Goal: Task Accomplishment & Management: Use online tool/utility

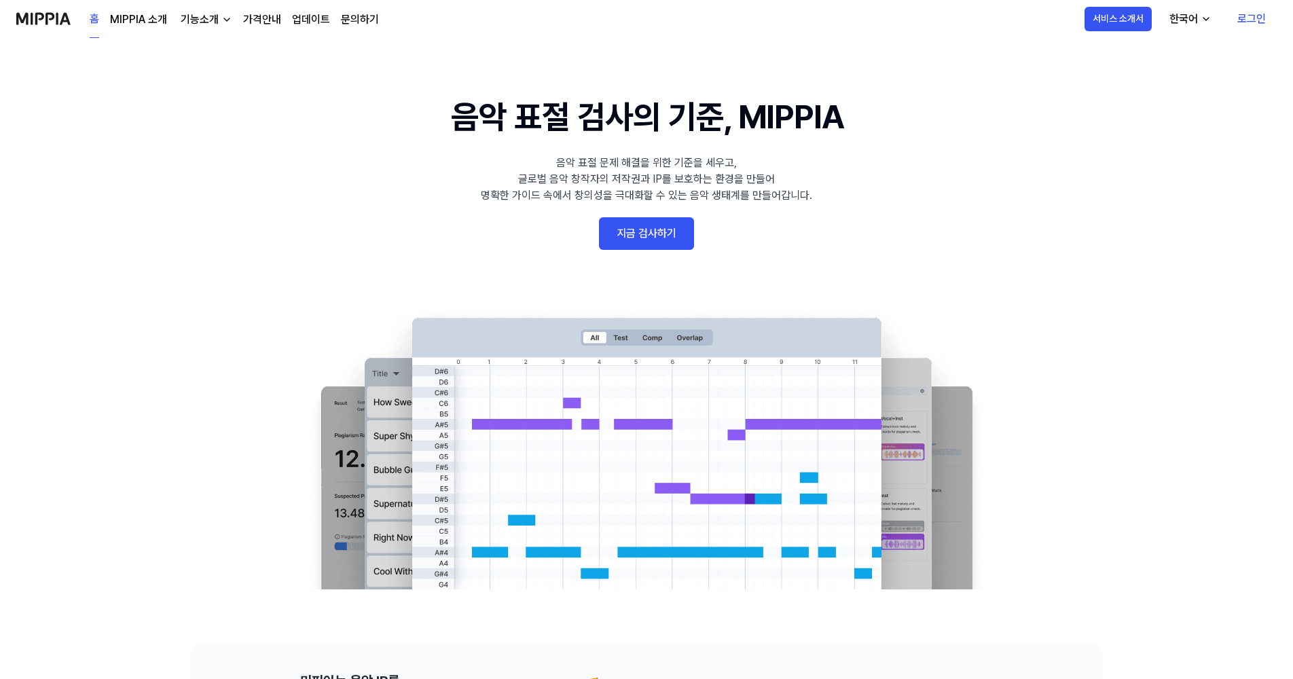
click at [652, 232] on link "지금 검사하기" at bounding box center [646, 233] width 95 height 33
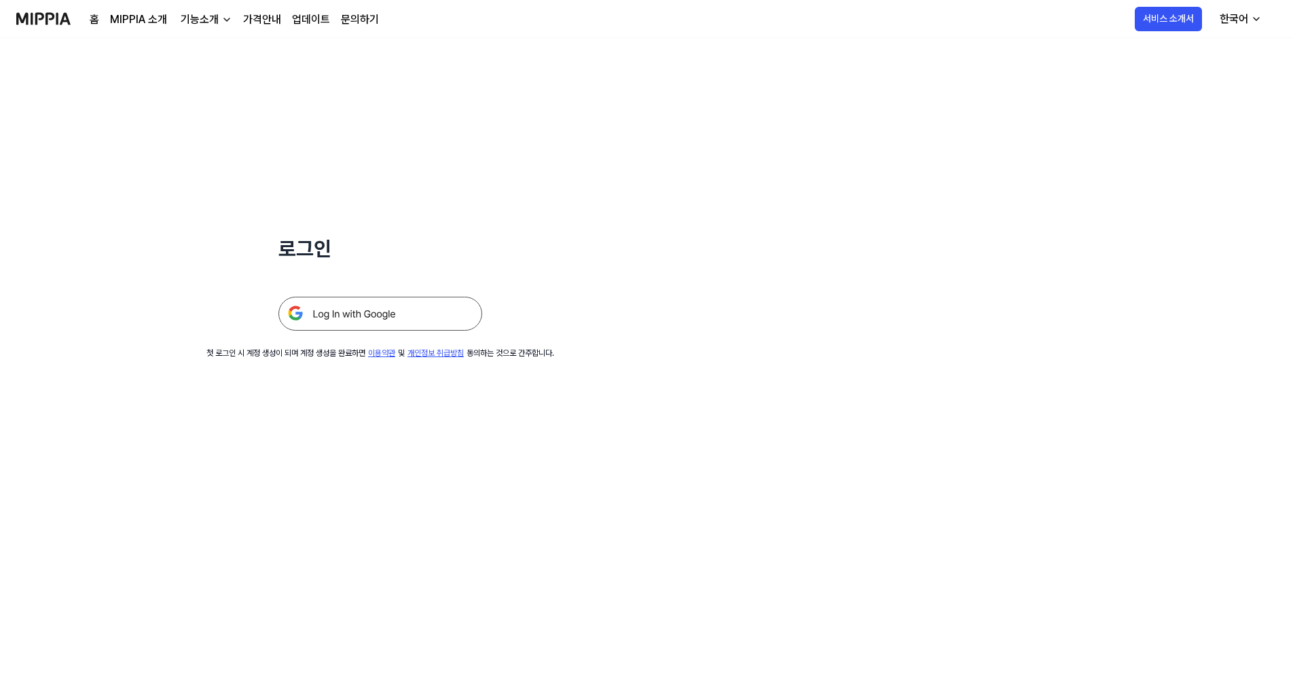
click at [383, 322] on img at bounding box center [380, 314] width 204 height 34
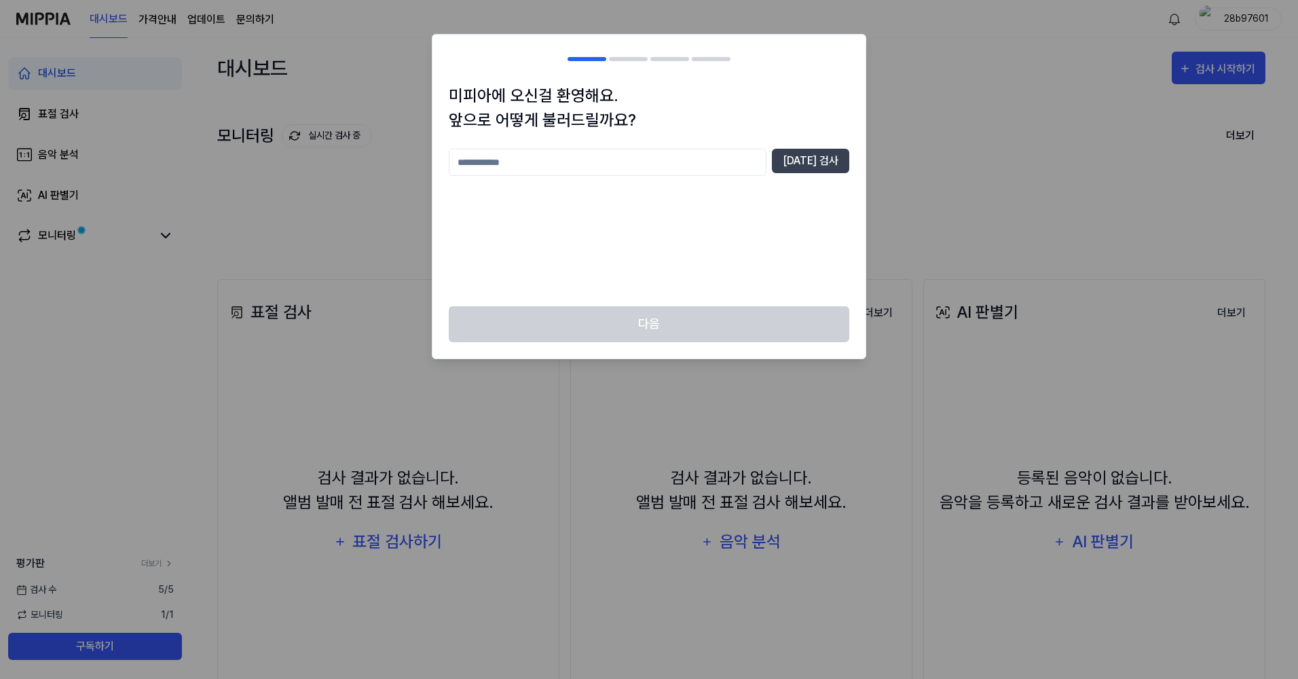
click at [598, 174] on input "text" at bounding box center [608, 162] width 318 height 27
type input "*"
type input "***"
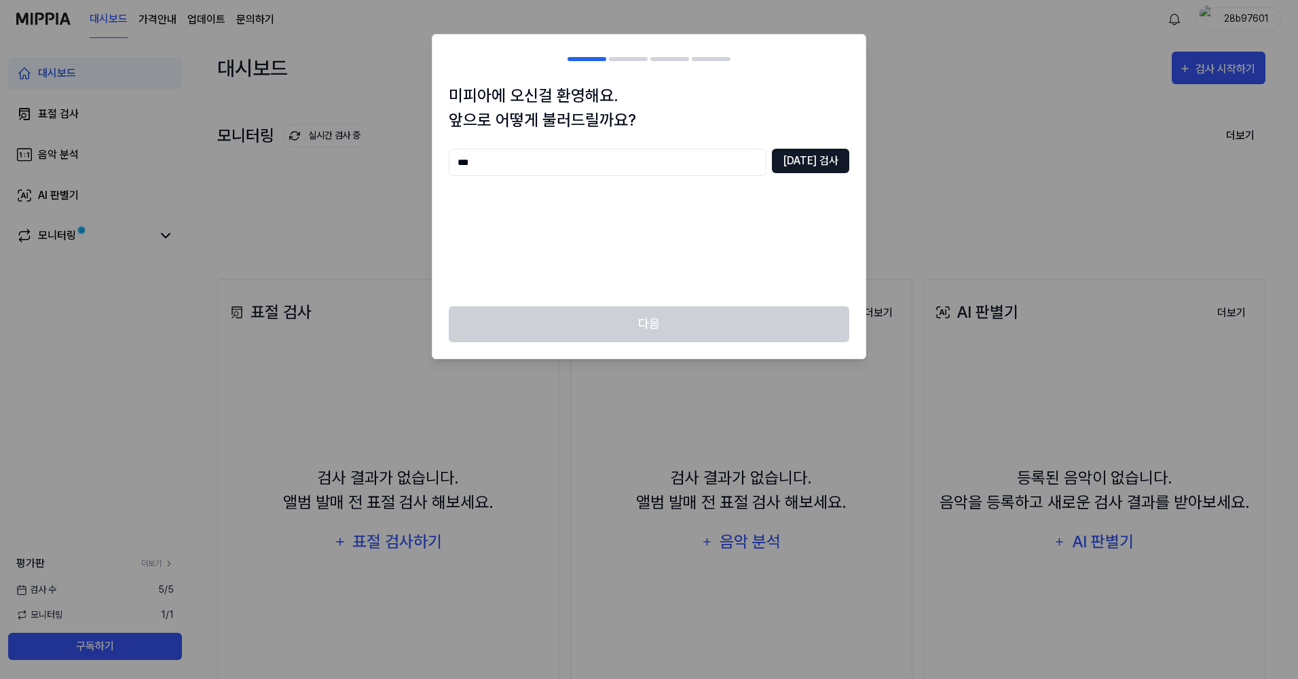
click at [813, 160] on button "[DATE] 검사" at bounding box center [810, 161] width 77 height 24
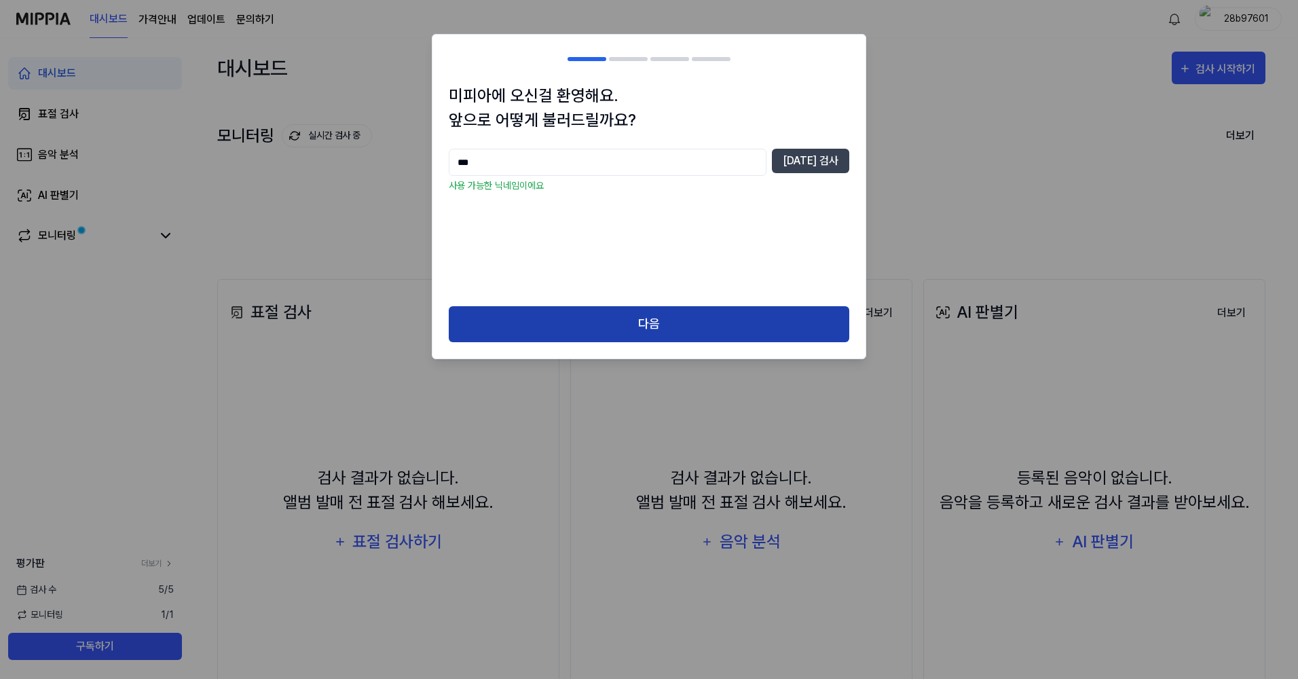
click at [675, 320] on button "다음" at bounding box center [649, 324] width 401 height 36
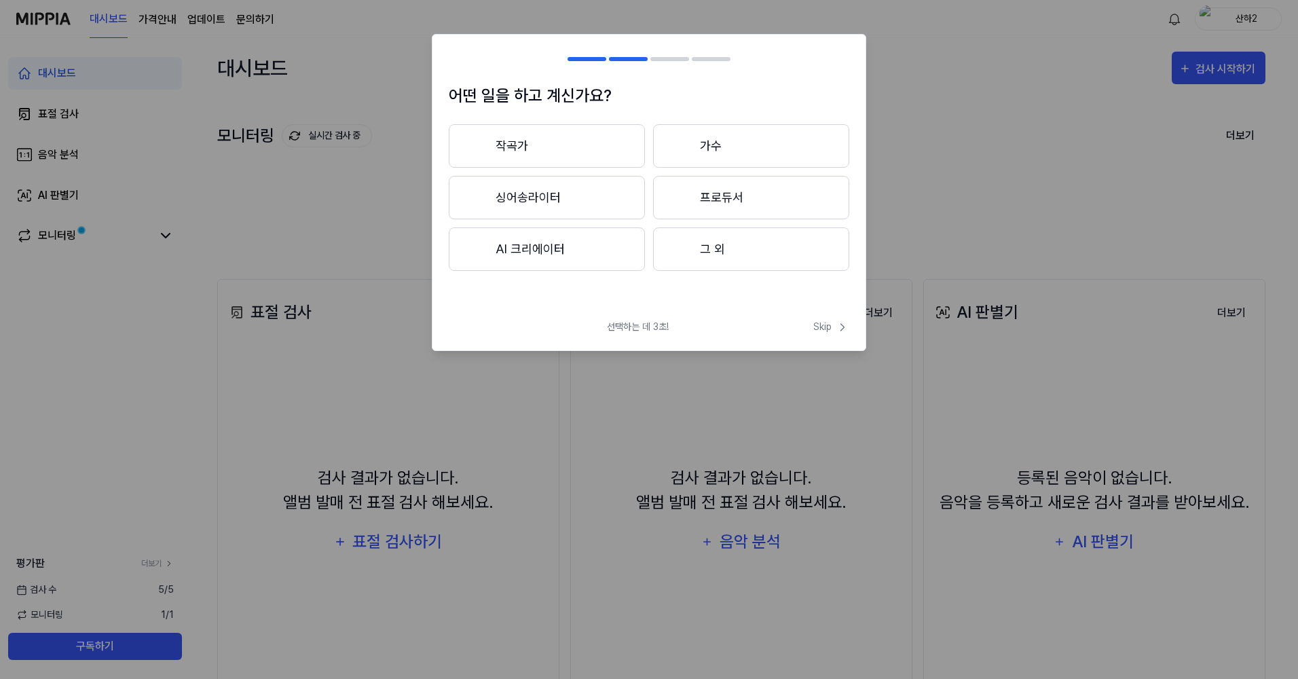
click at [535, 251] on button "AI 크리에이터" at bounding box center [547, 248] width 196 height 43
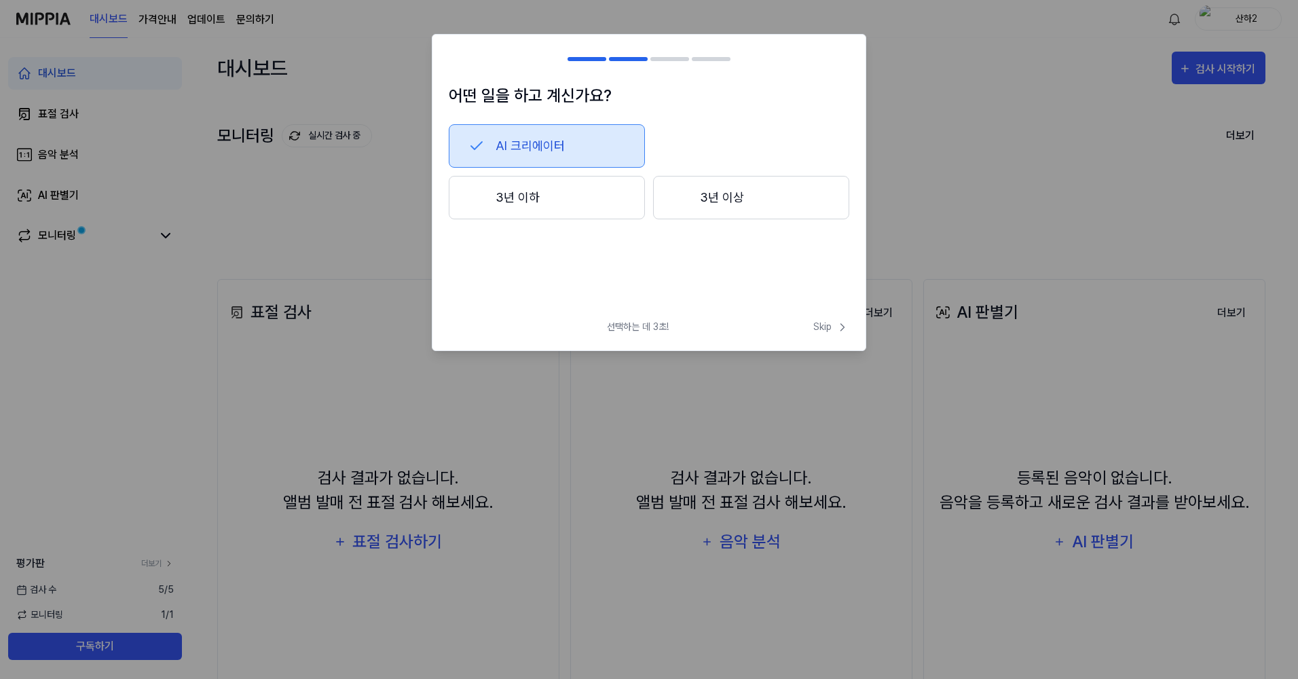
click at [518, 205] on button "3년 이하" at bounding box center [547, 197] width 196 height 43
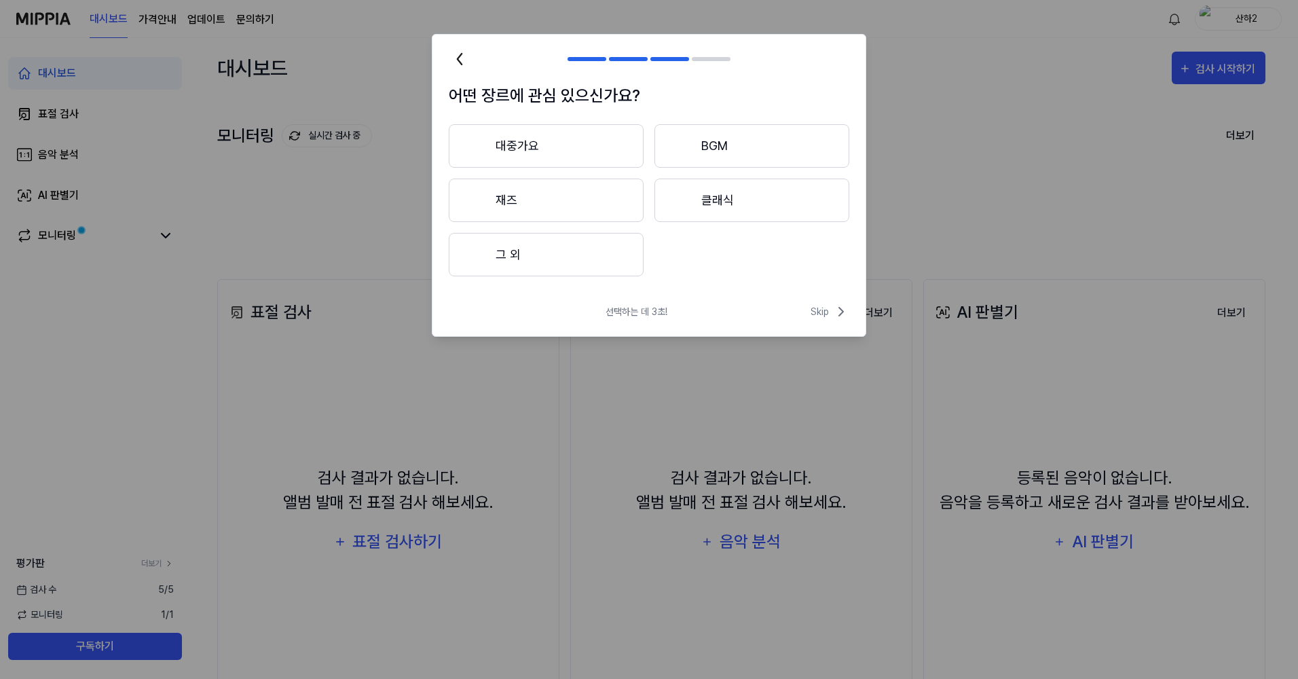
click at [532, 151] on button "대중가요" at bounding box center [546, 145] width 195 height 43
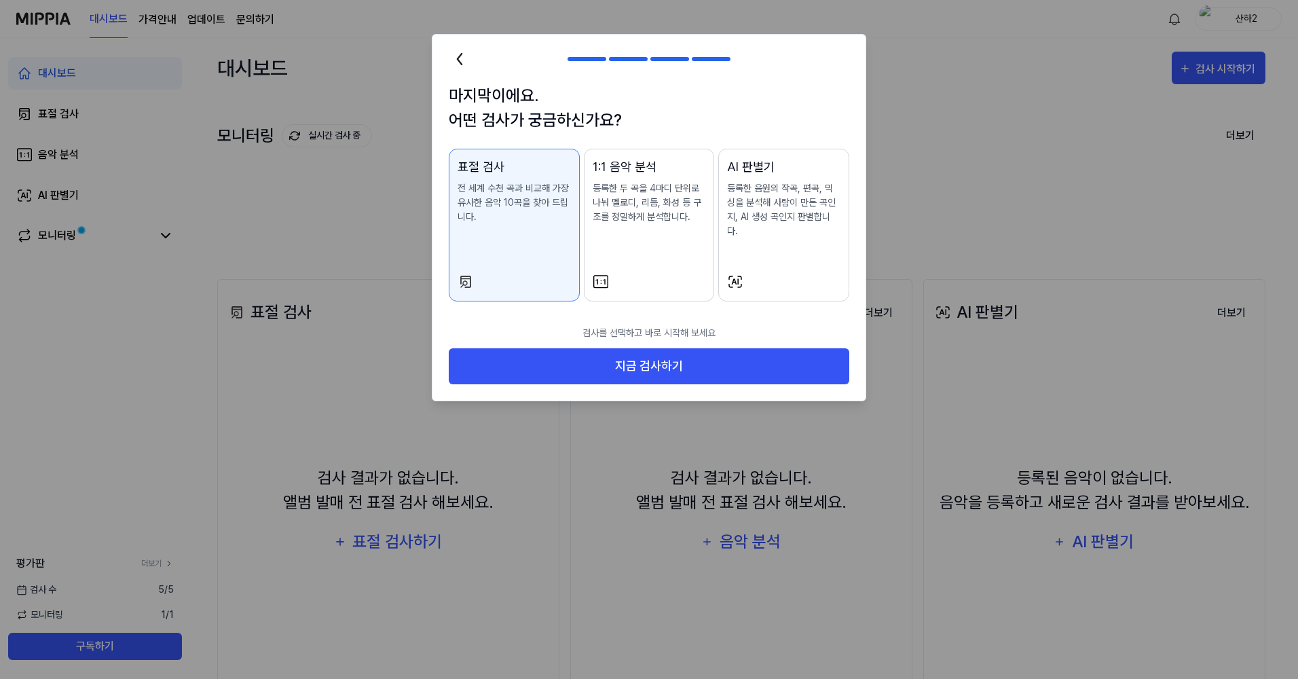
click at [478, 231] on div "표절 검사 전 세계 수천 곡과 비교해 가장 유사한 음악 10곡을 찾아 드립니다." at bounding box center [514, 205] width 113 height 94
click at [485, 184] on p "전 세계 수천 곡과 비교해 가장 유사한 음악 10곡을 찾아 드립니다." at bounding box center [514, 202] width 113 height 43
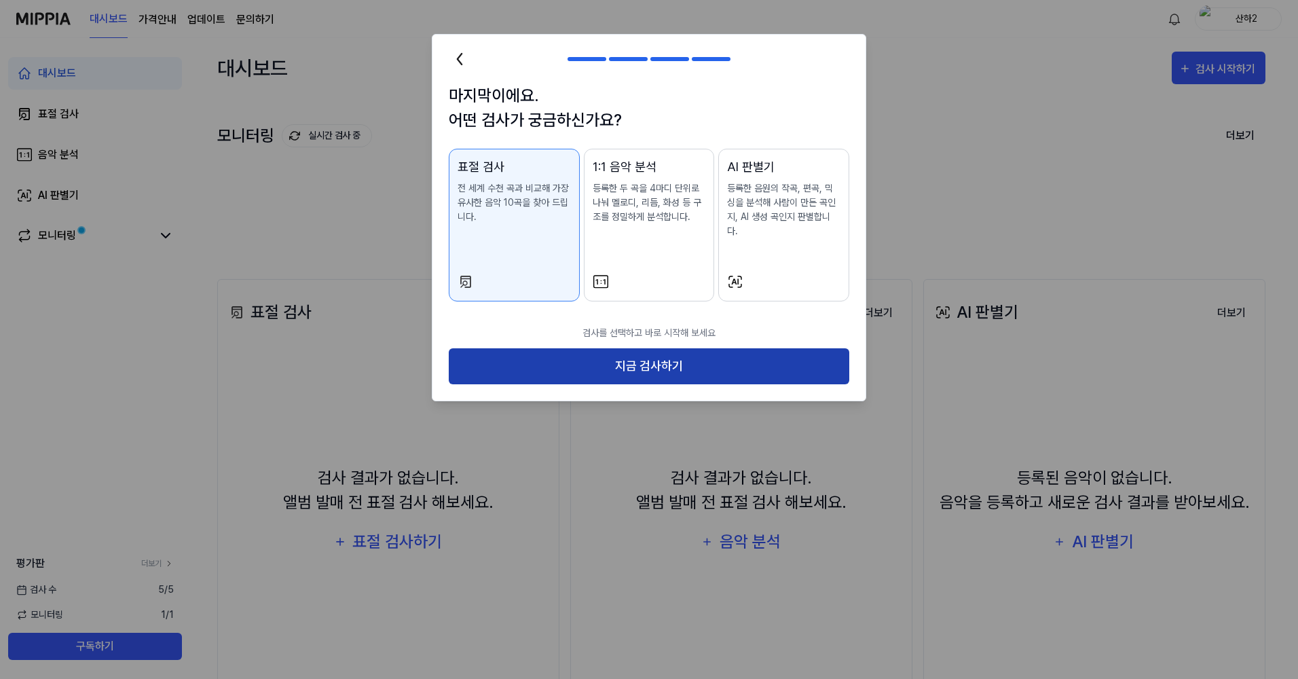
click at [617, 359] on button "지금 검사하기" at bounding box center [649, 366] width 401 height 36
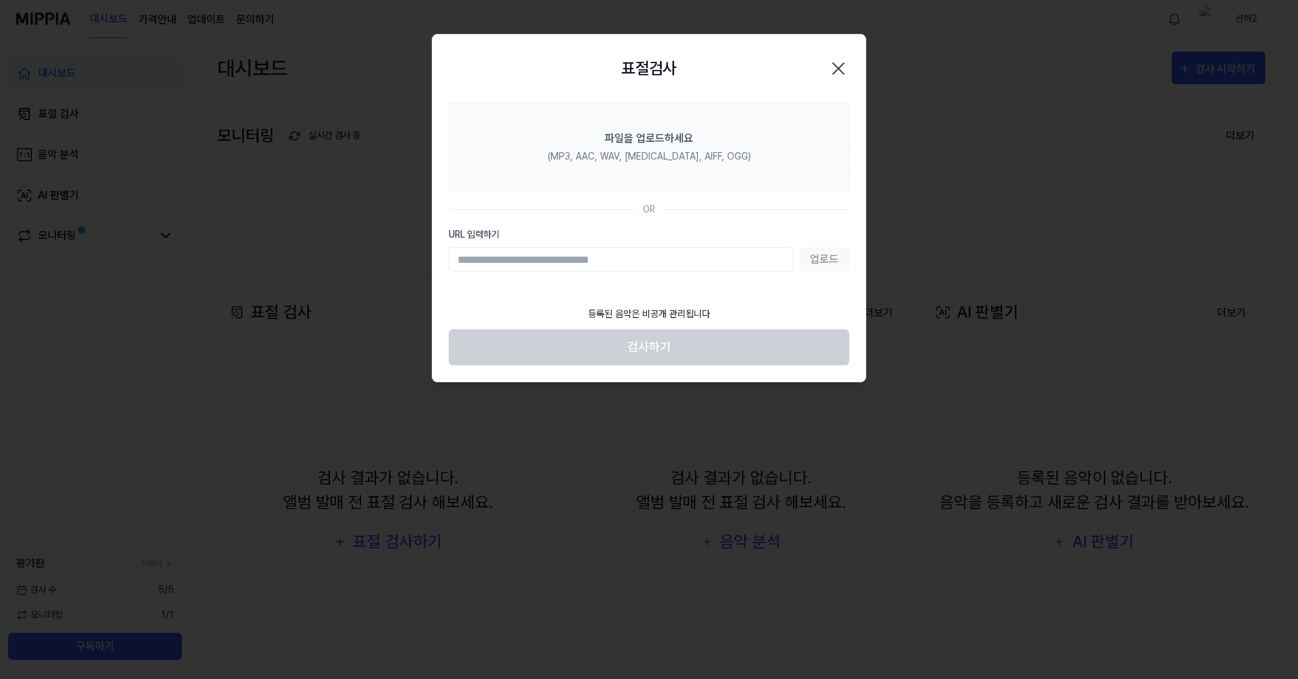
click at [834, 263] on div "업로드" at bounding box center [649, 259] width 401 height 24
click at [765, 262] on input "URL 입력하기" at bounding box center [621, 259] width 345 height 24
click at [834, 261] on div "업로드" at bounding box center [649, 259] width 401 height 24
click at [664, 267] on input "URL 입력하기" at bounding box center [621, 259] width 345 height 24
click at [635, 248] on input "URL 입력하기" at bounding box center [621, 259] width 345 height 24
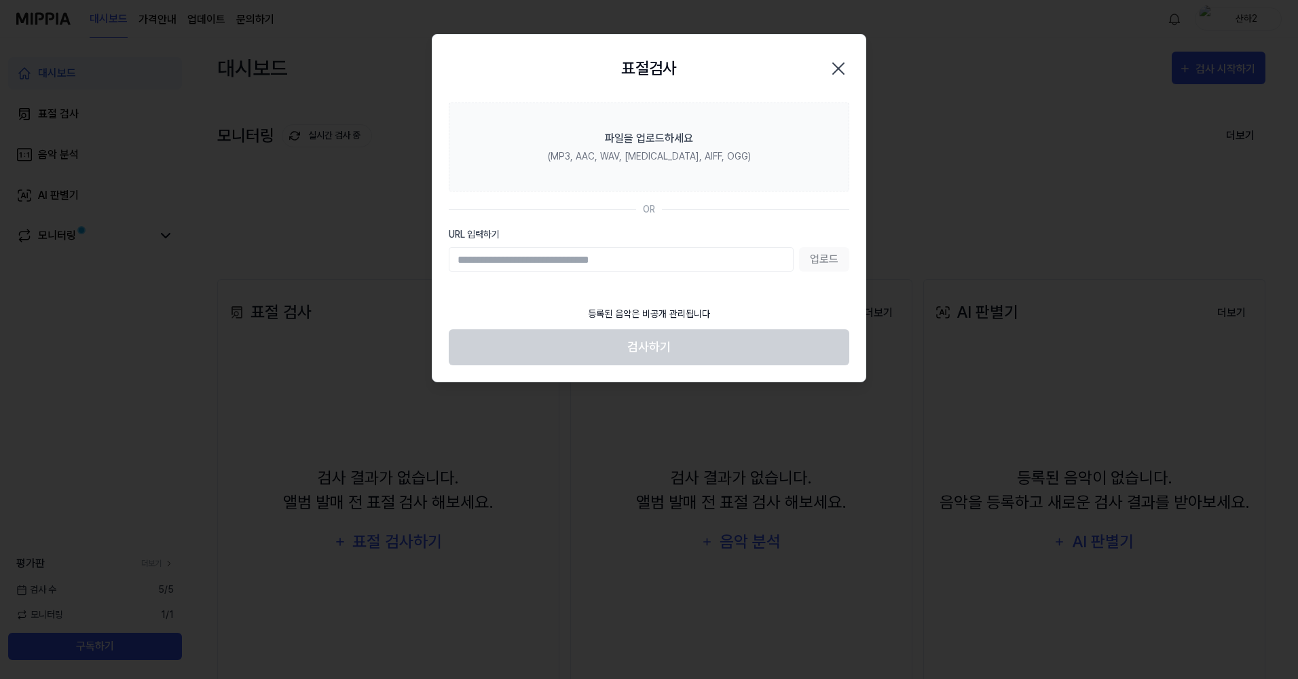
paste input "**********"
type input "**********"
click at [833, 261] on button "업로드" at bounding box center [824, 259] width 50 height 24
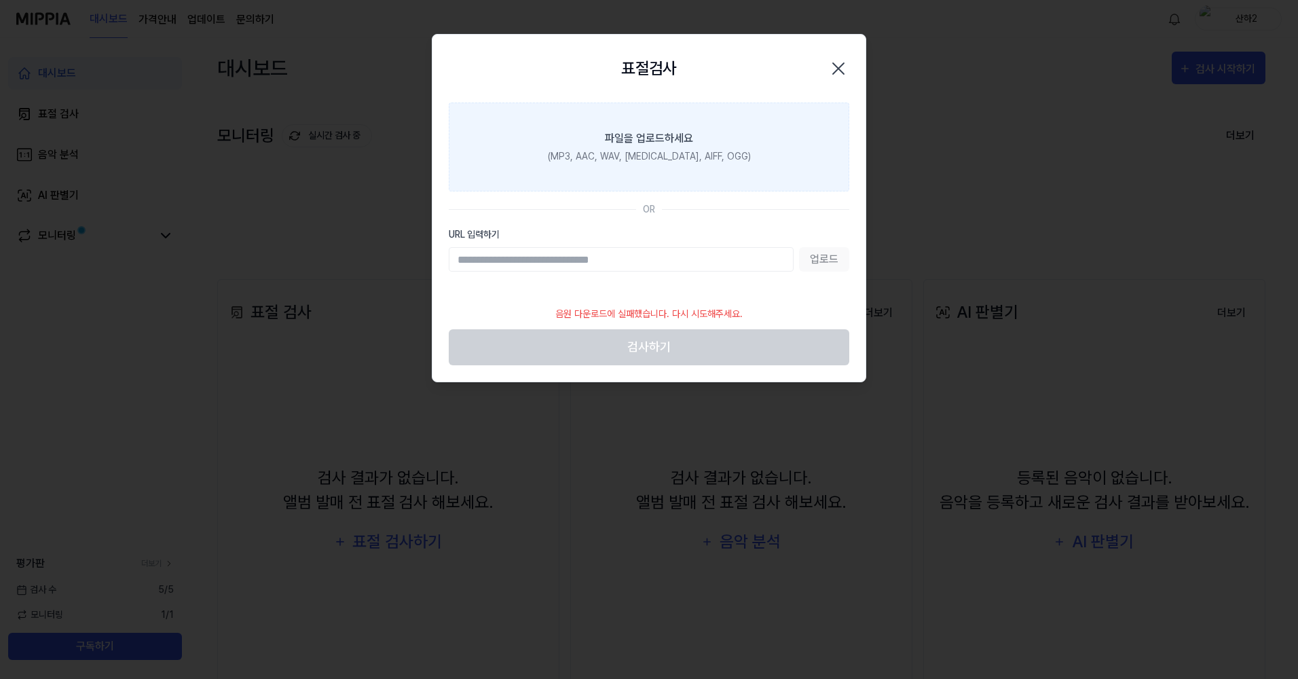
click at [641, 155] on div "(MP3, AAC, WAV, [MEDICAL_DATA], AIFF, OGG)" at bounding box center [649, 156] width 203 height 14
click at [0, 0] on input "파일을 업로드하세요 (MP3, AAC, WAV, [MEDICAL_DATA], AIFF, OGG)" at bounding box center [0, 0] width 0 height 0
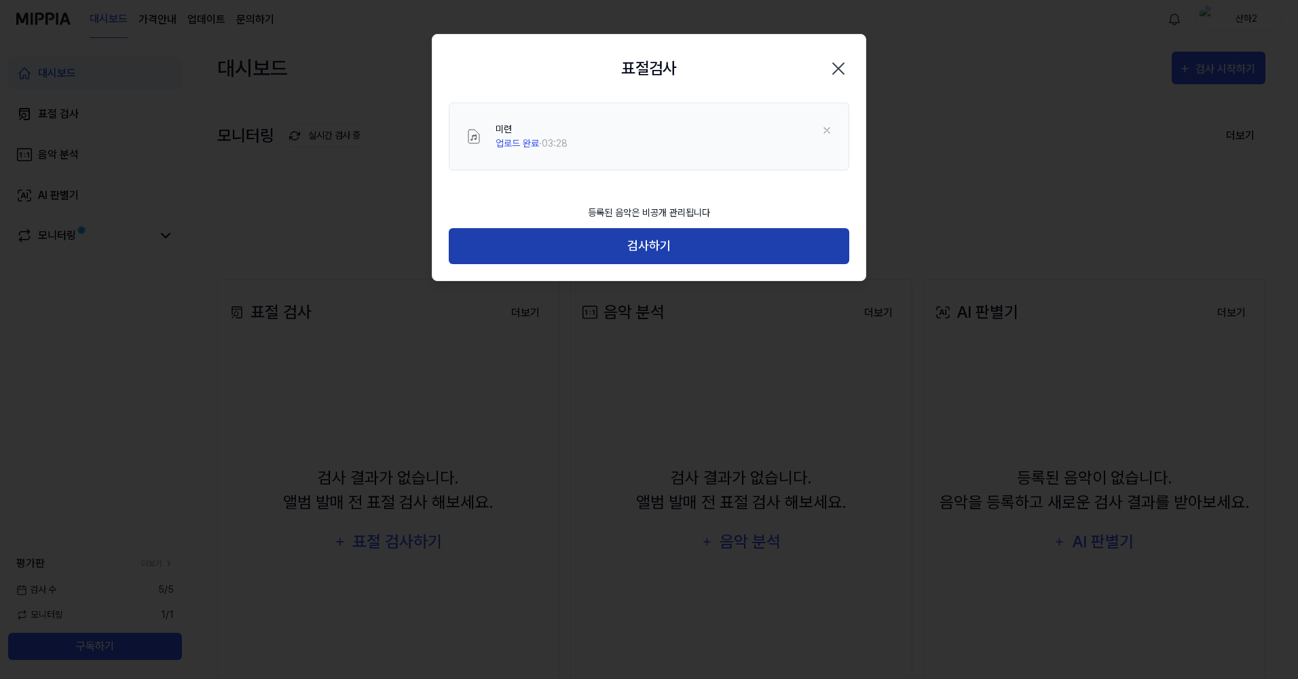
click at [699, 255] on button "검사하기" at bounding box center [649, 246] width 401 height 36
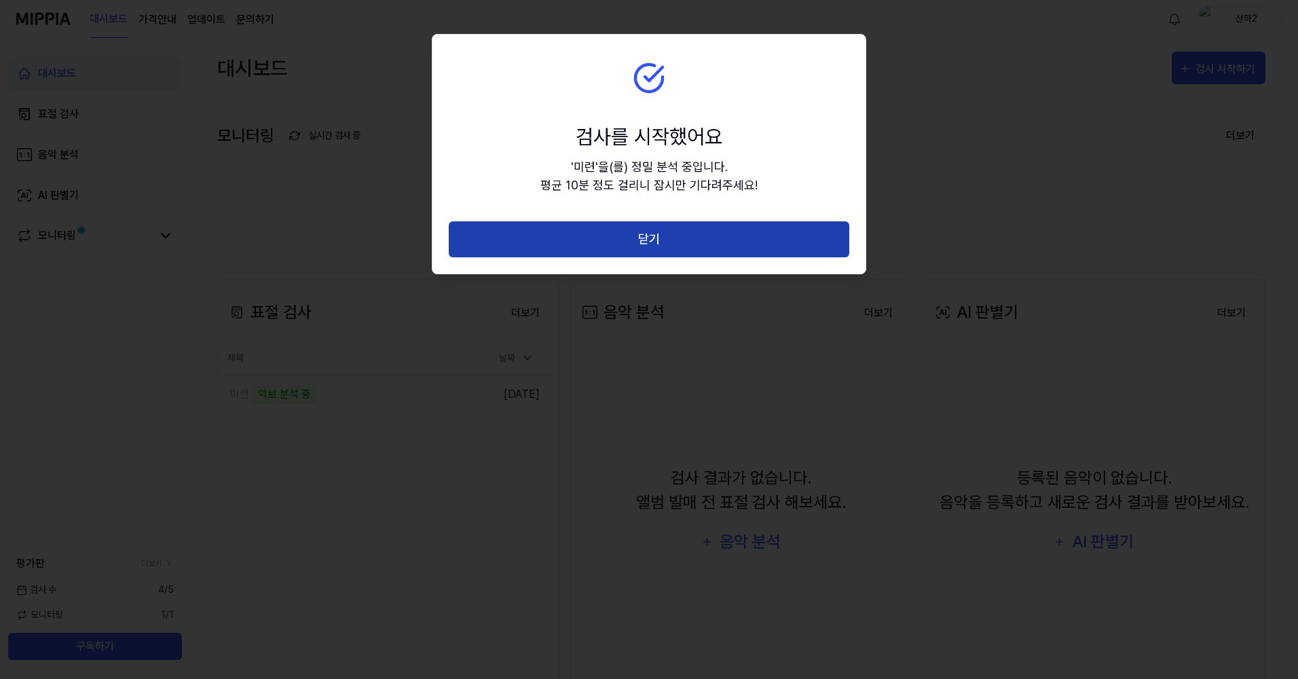
click at [690, 247] on button "닫기" at bounding box center [649, 239] width 401 height 36
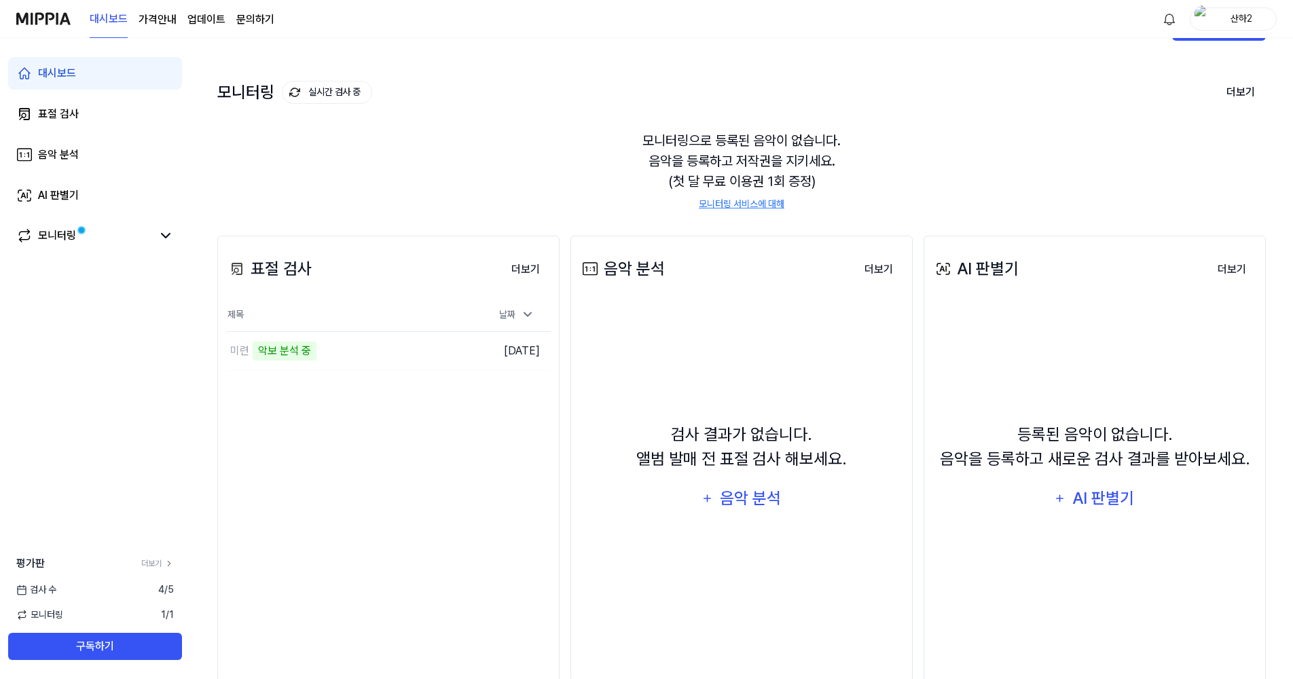
scroll to position [68, 0]
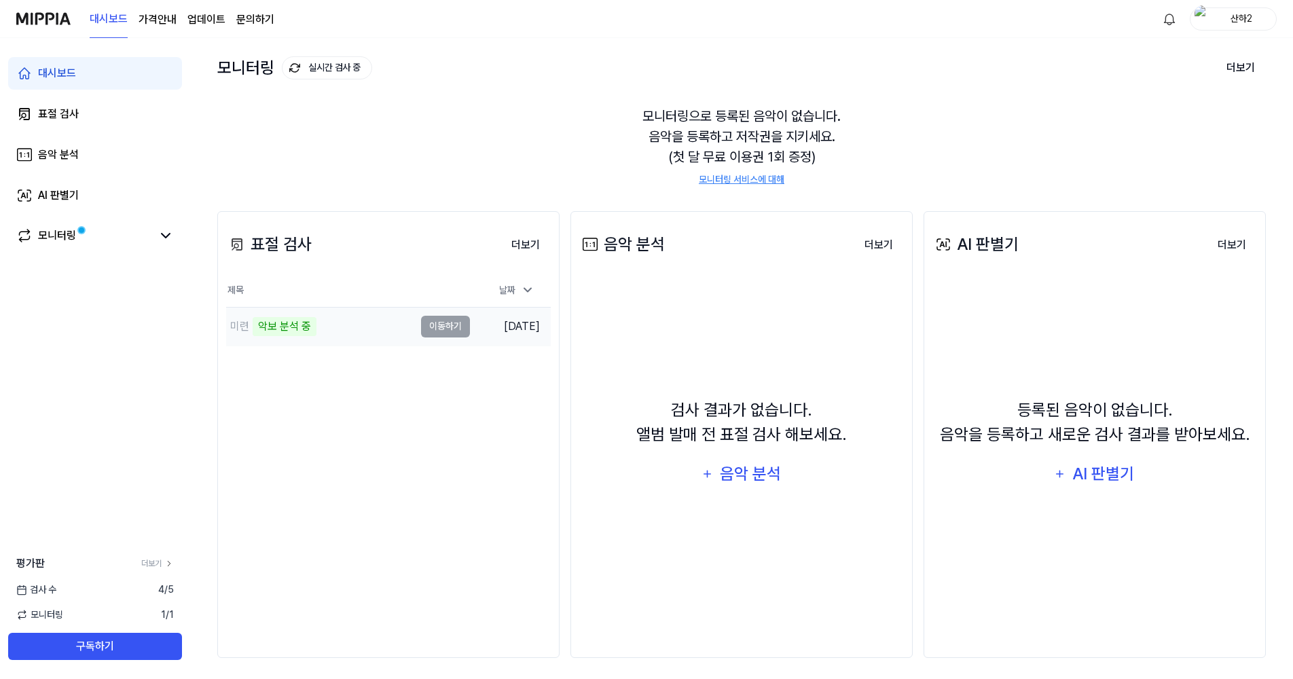
click at [344, 332] on div "미련 악보 분석 중" at bounding box center [320, 327] width 188 height 38
click at [450, 331] on td "미련 악보 분석 중 이동하기" at bounding box center [348, 327] width 244 height 38
click at [445, 331] on td "미련 악보 분석 중 이동하기" at bounding box center [348, 327] width 244 height 38
click at [452, 323] on button "이동하기" at bounding box center [445, 327] width 49 height 22
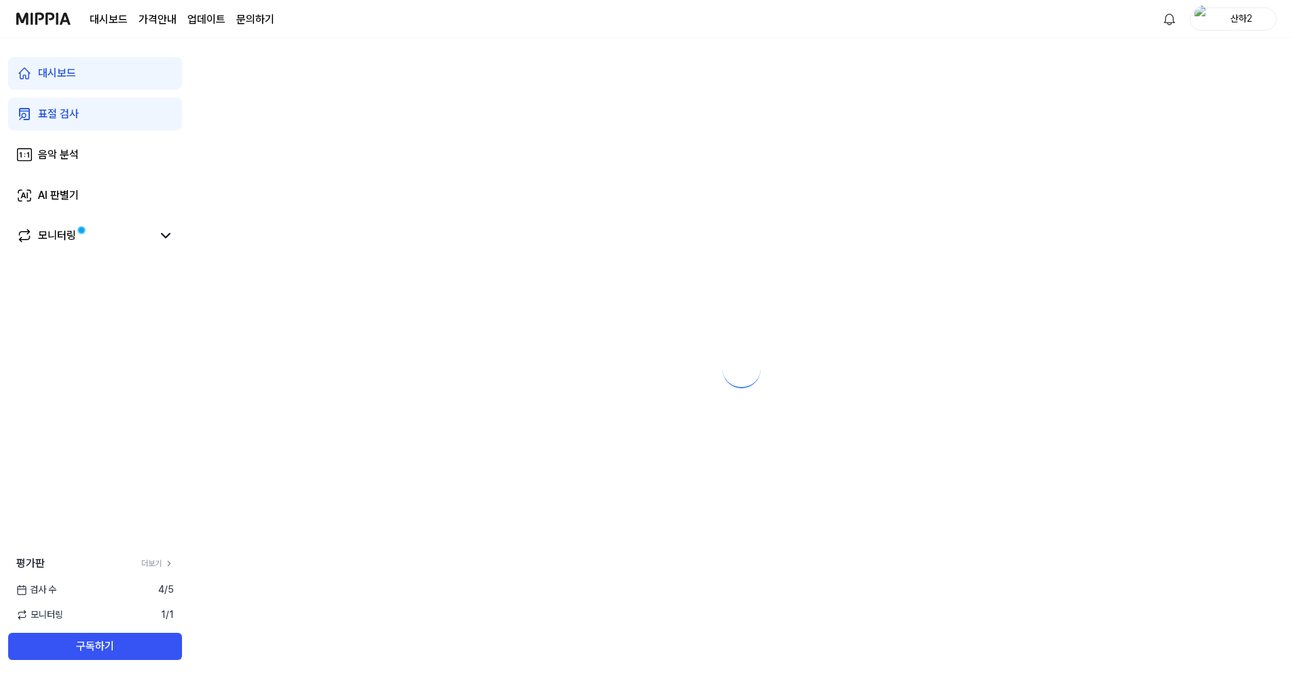
scroll to position [0, 0]
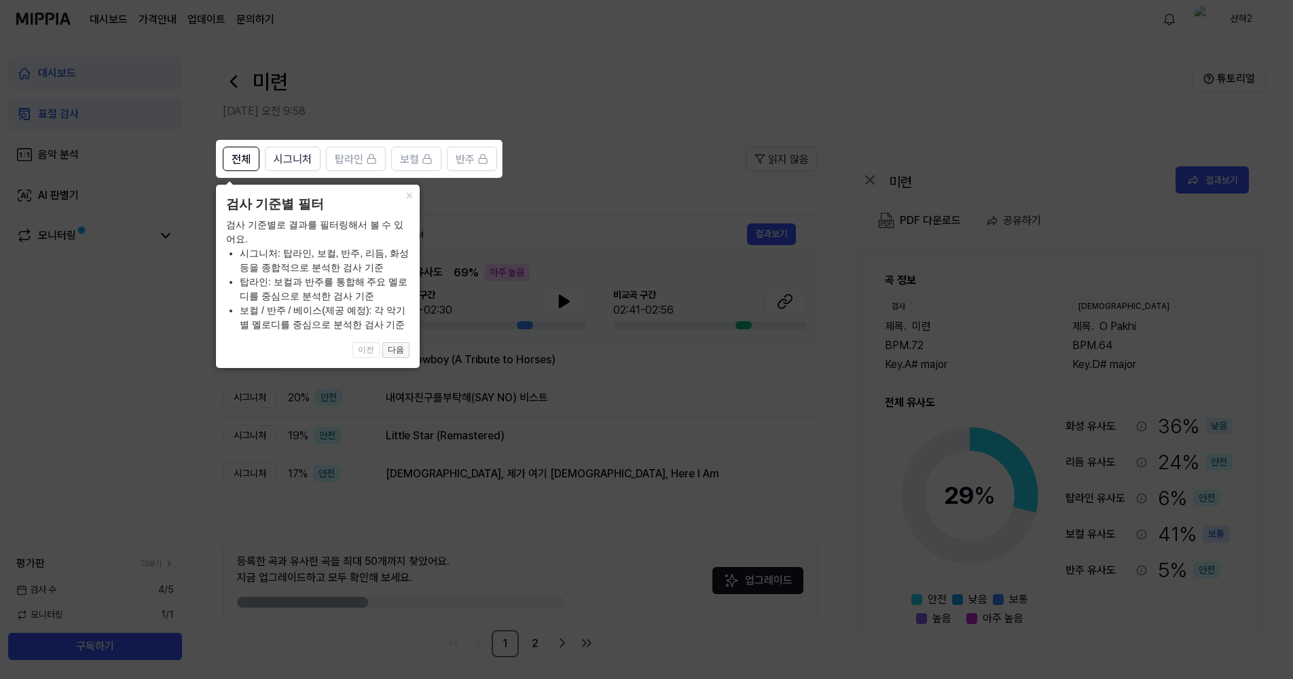
click at [404, 354] on button "다음" at bounding box center [395, 350] width 27 height 16
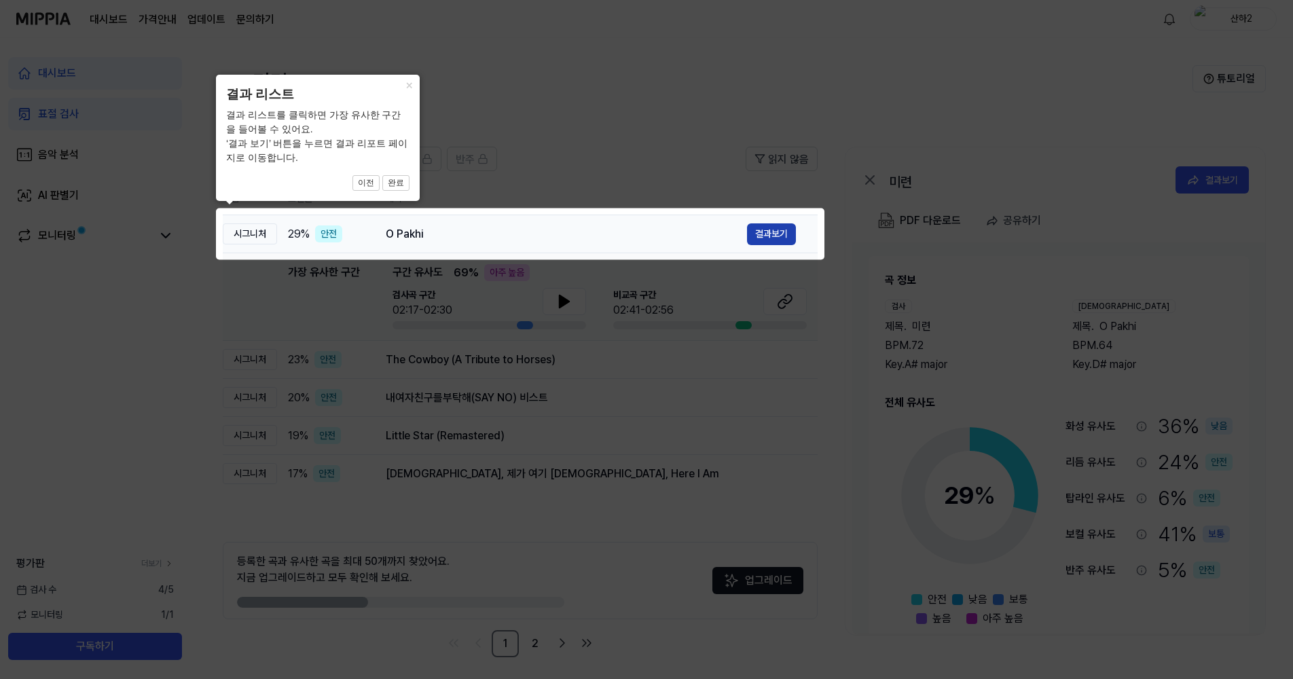
click at [763, 234] on button "결과보기" at bounding box center [771, 234] width 49 height 22
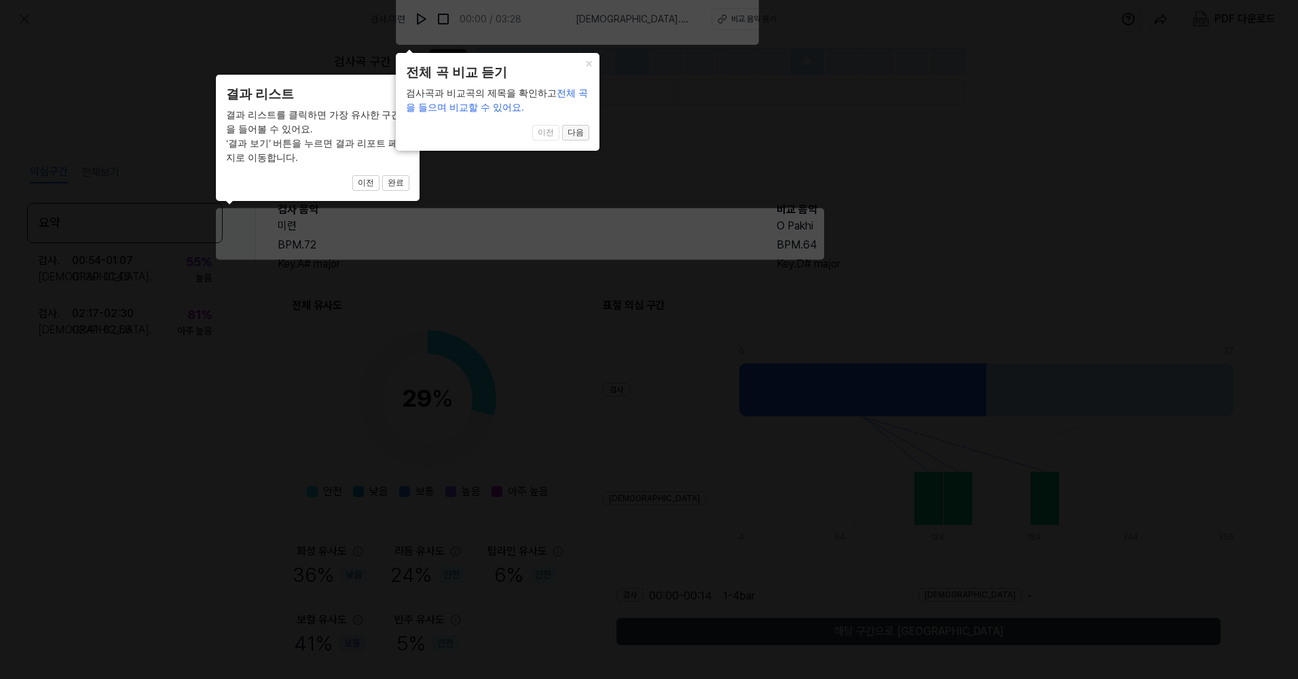
click at [409, 175] on button "다음" at bounding box center [395, 183] width 27 height 16
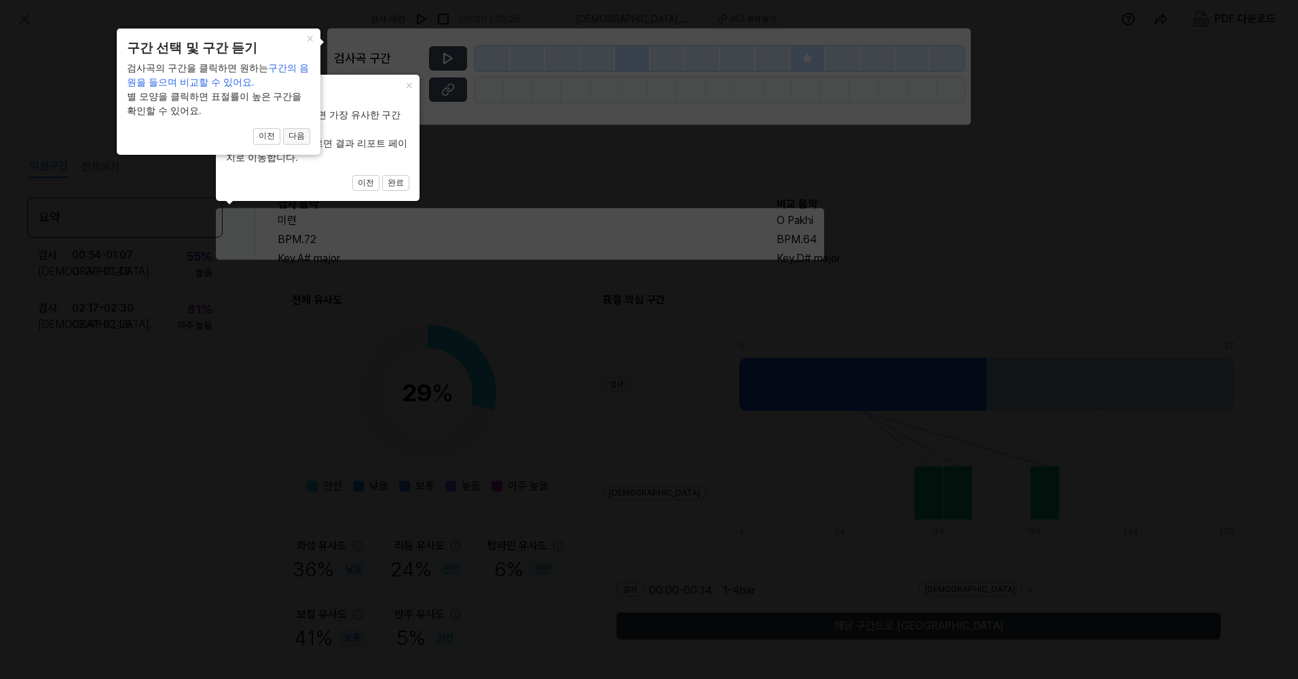
click at [382, 175] on button "다음" at bounding box center [395, 183] width 27 height 16
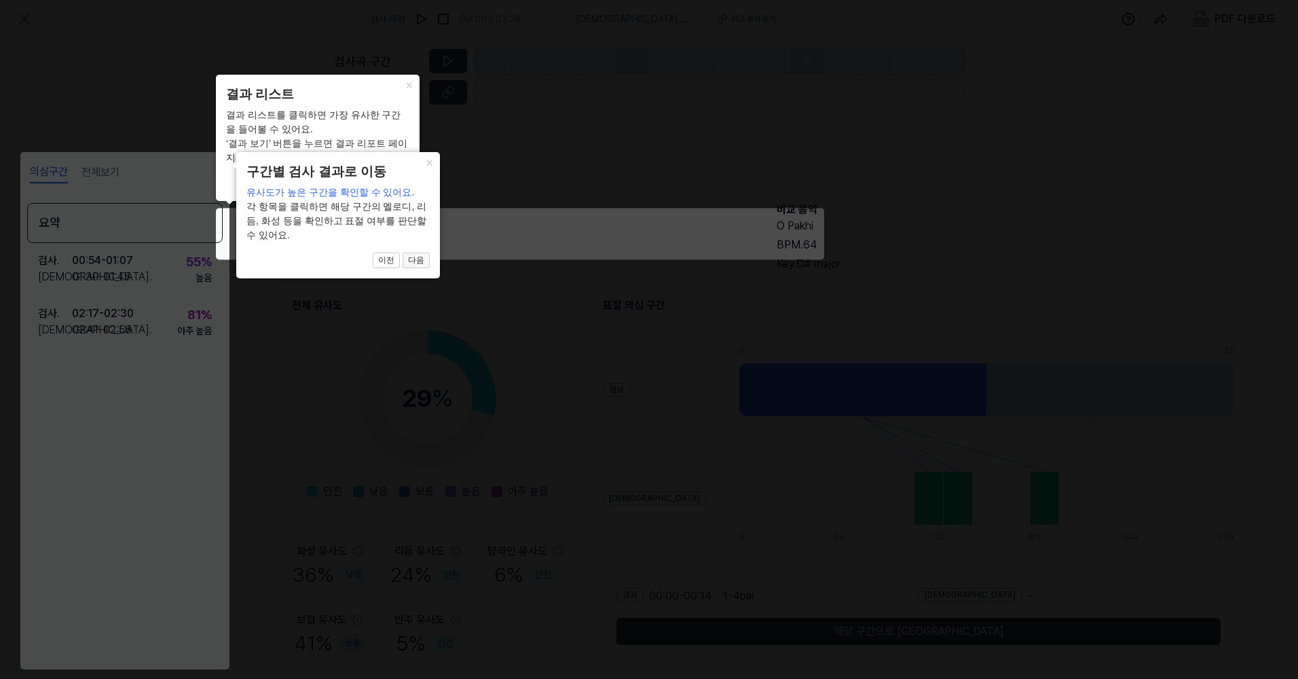
click at [409, 191] on button "다음" at bounding box center [395, 183] width 27 height 16
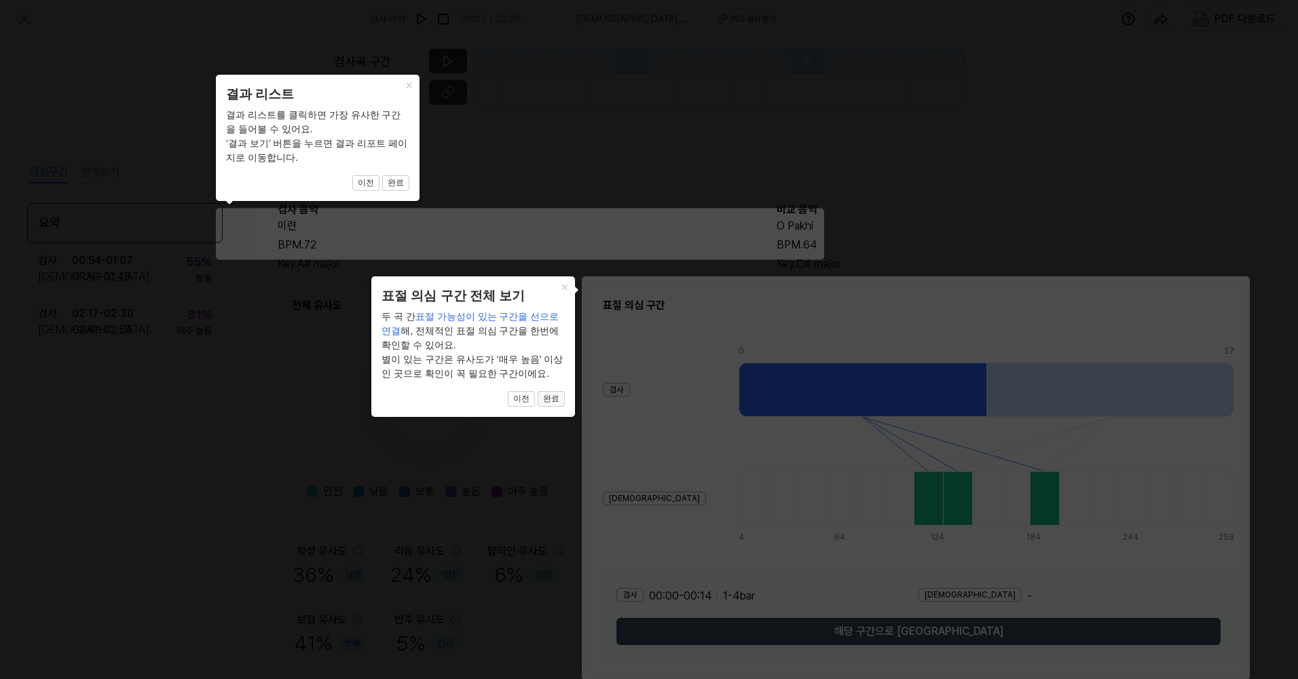
click at [409, 191] on button "완료" at bounding box center [395, 183] width 27 height 16
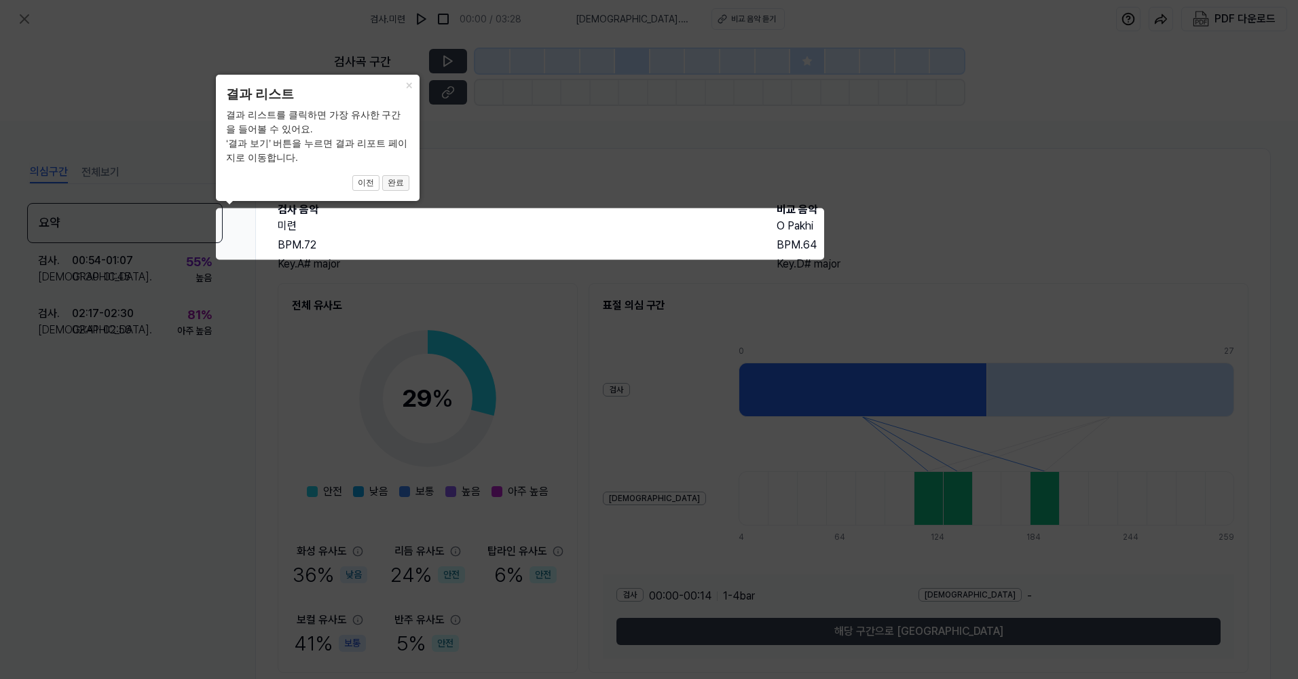
click at [400, 185] on button "완료" at bounding box center [395, 183] width 27 height 16
click at [399, 181] on button "완료" at bounding box center [395, 183] width 27 height 16
click at [396, 181] on button "완료" at bounding box center [395, 183] width 27 height 16
click at [410, 86] on button "×" at bounding box center [409, 84] width 22 height 19
click at [397, 181] on button "완료" at bounding box center [395, 183] width 27 height 16
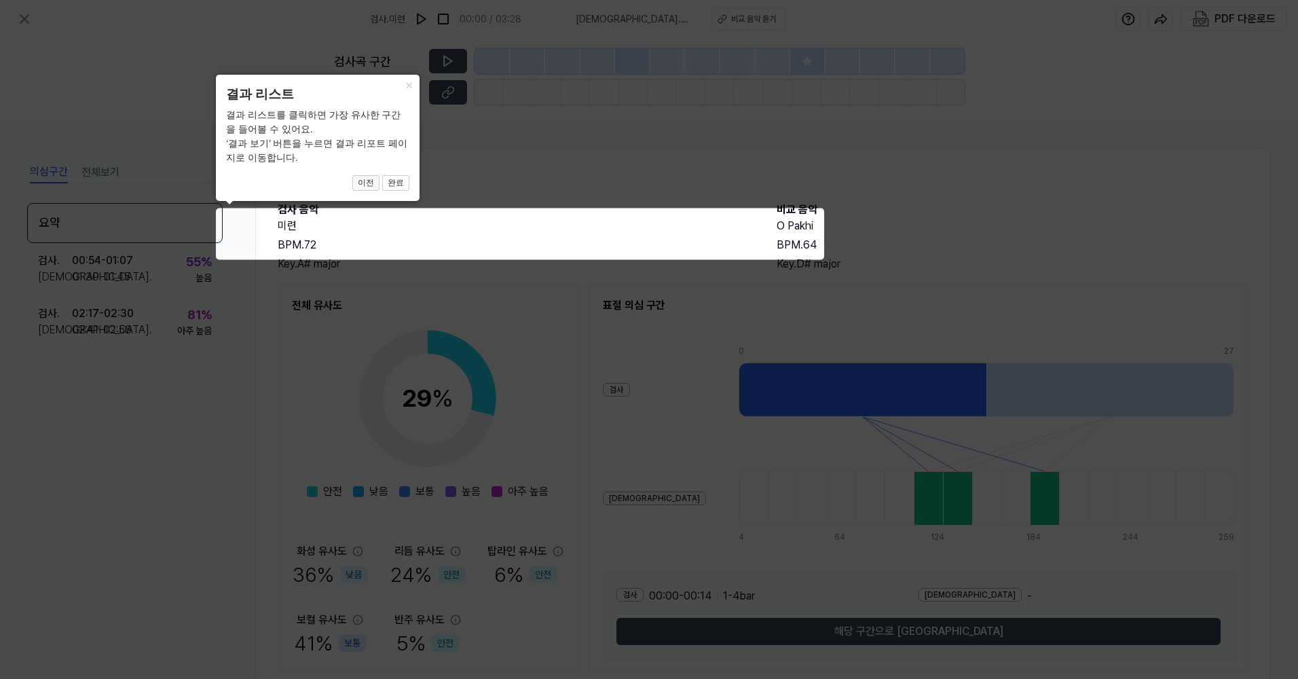
click at [363, 183] on button "이전" at bounding box center [365, 183] width 27 height 16
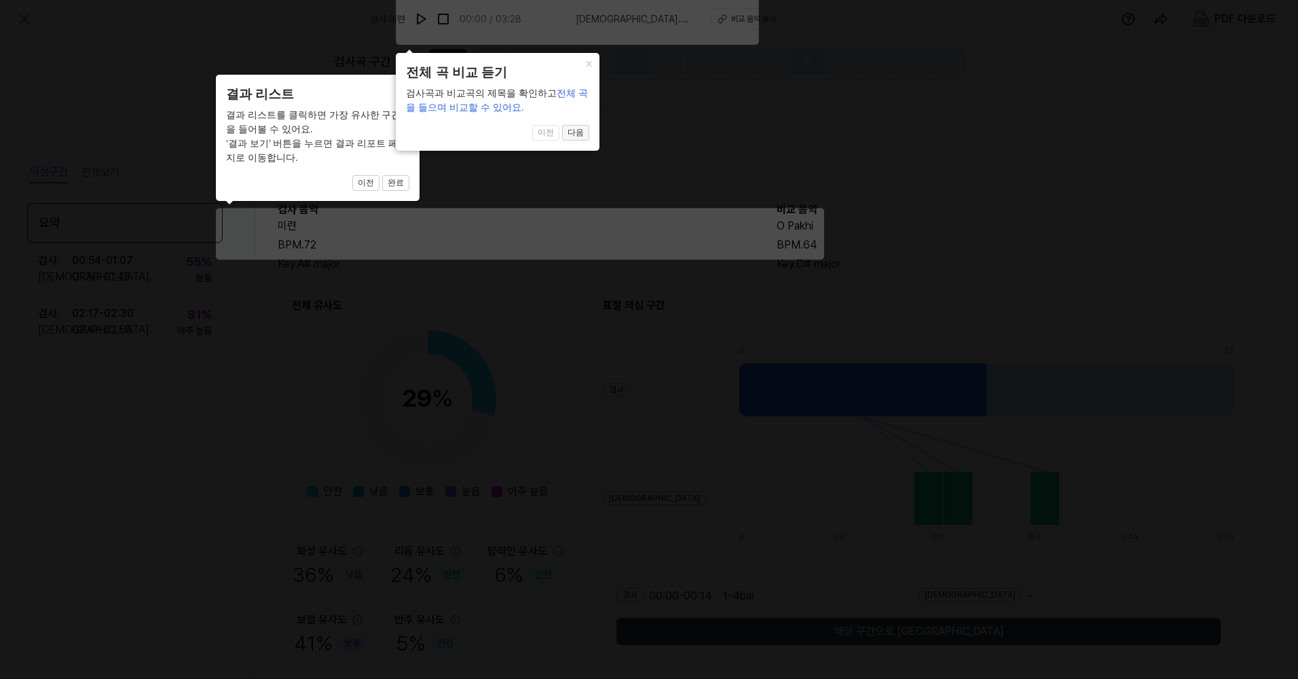
click at [409, 175] on button "다음" at bounding box center [395, 183] width 27 height 16
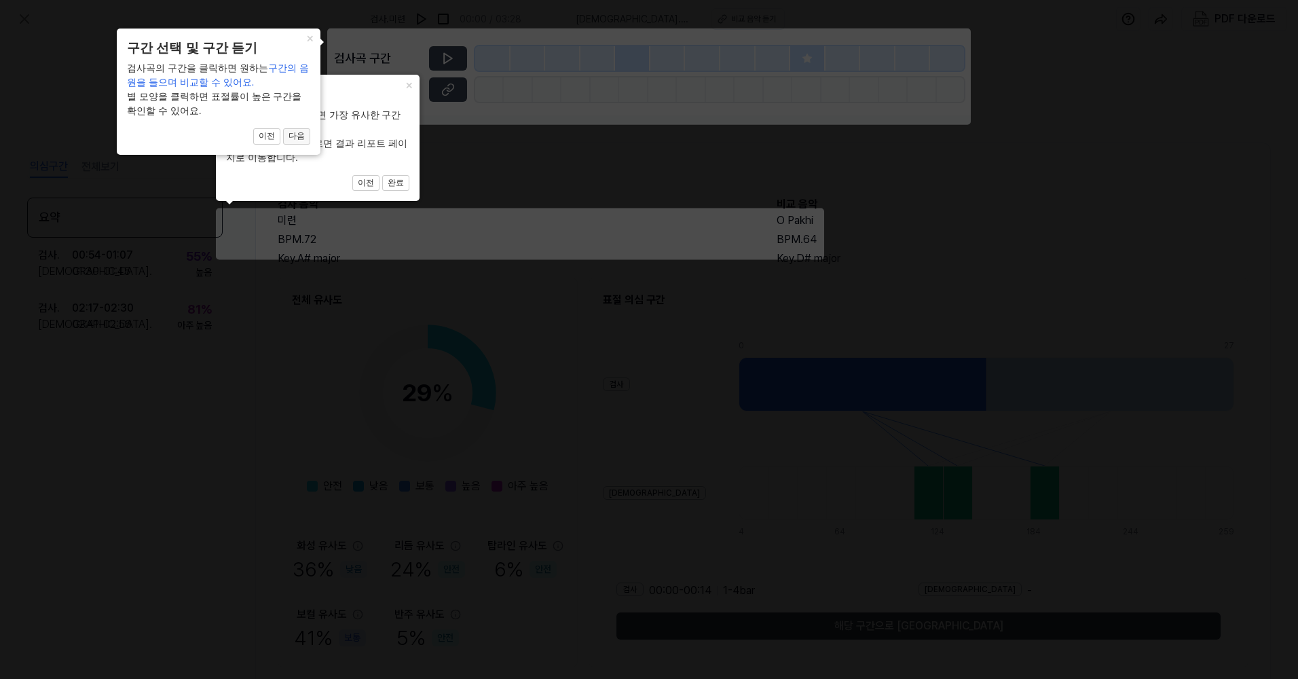
click at [382, 175] on button "다음" at bounding box center [395, 183] width 27 height 16
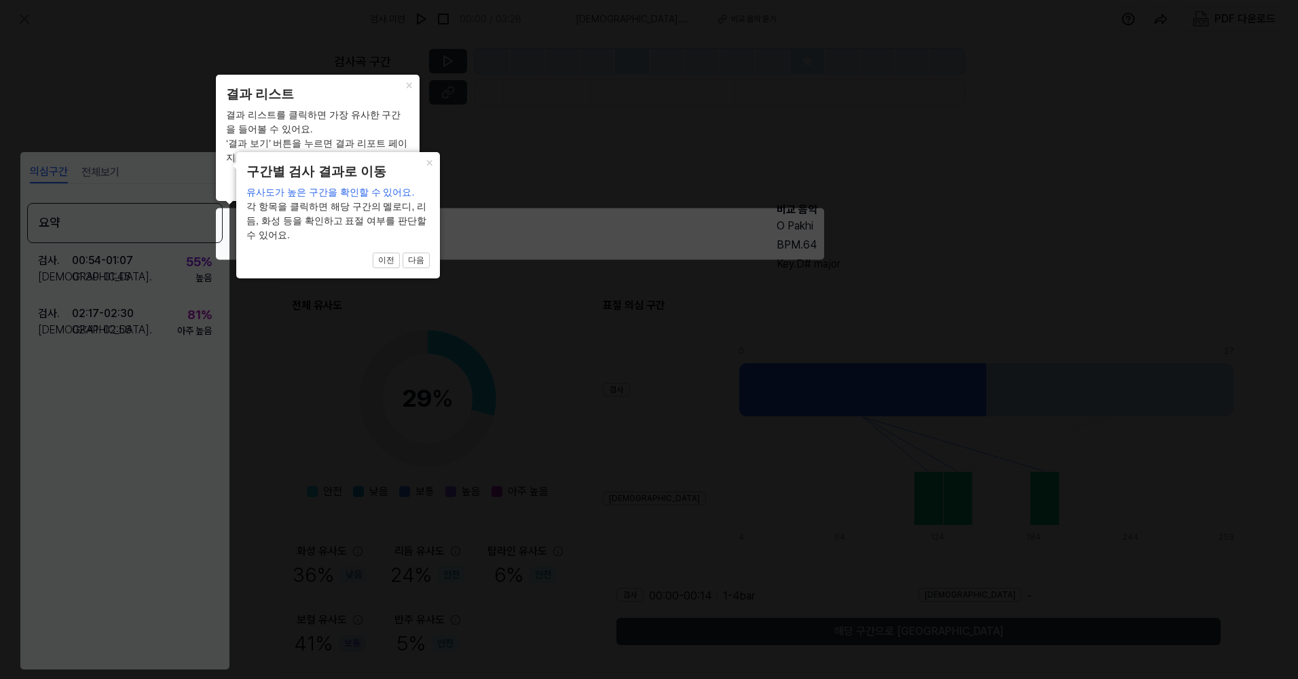
click at [316, 89] on header "결과 리스트" at bounding box center [317, 95] width 183 height 20
click at [410, 88] on button "×" at bounding box center [409, 84] width 22 height 19
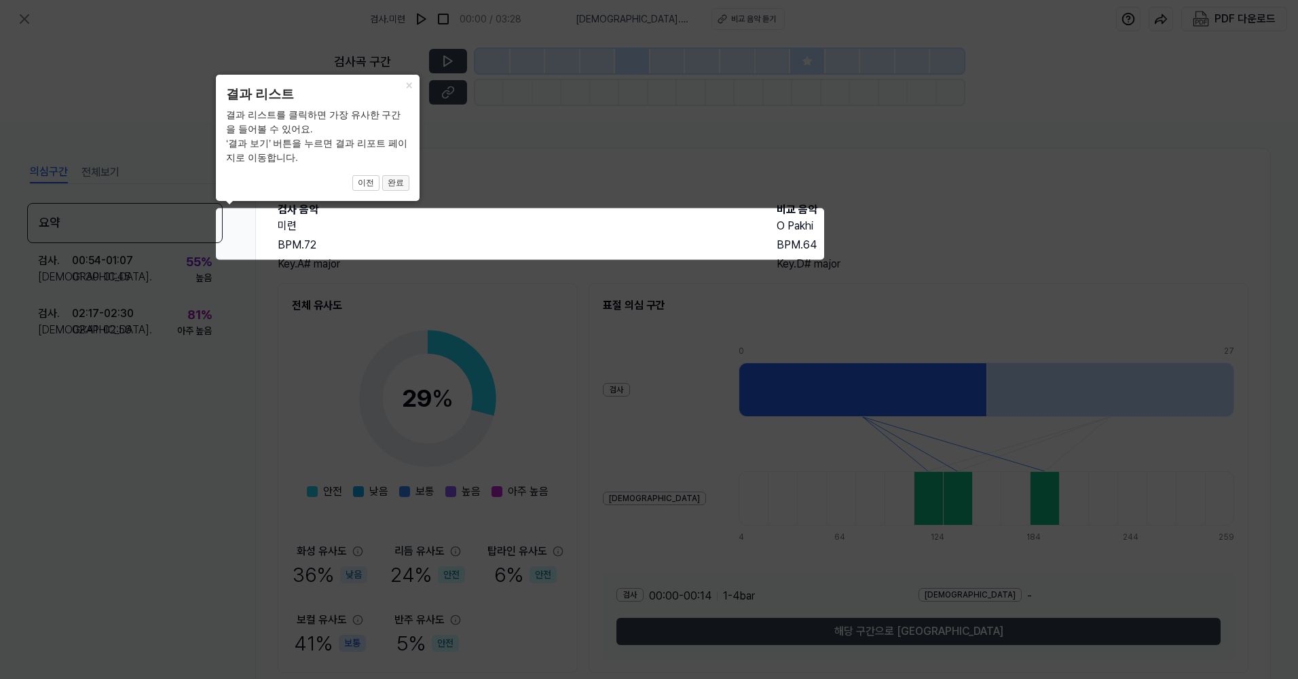
click at [403, 179] on button "완료" at bounding box center [395, 183] width 27 height 16
click at [413, 85] on button "×" at bounding box center [409, 84] width 22 height 19
click at [405, 84] on button "×" at bounding box center [409, 84] width 22 height 19
click at [183, 418] on icon at bounding box center [649, 339] width 1298 height 679
click at [394, 181] on button "완료" at bounding box center [395, 183] width 27 height 16
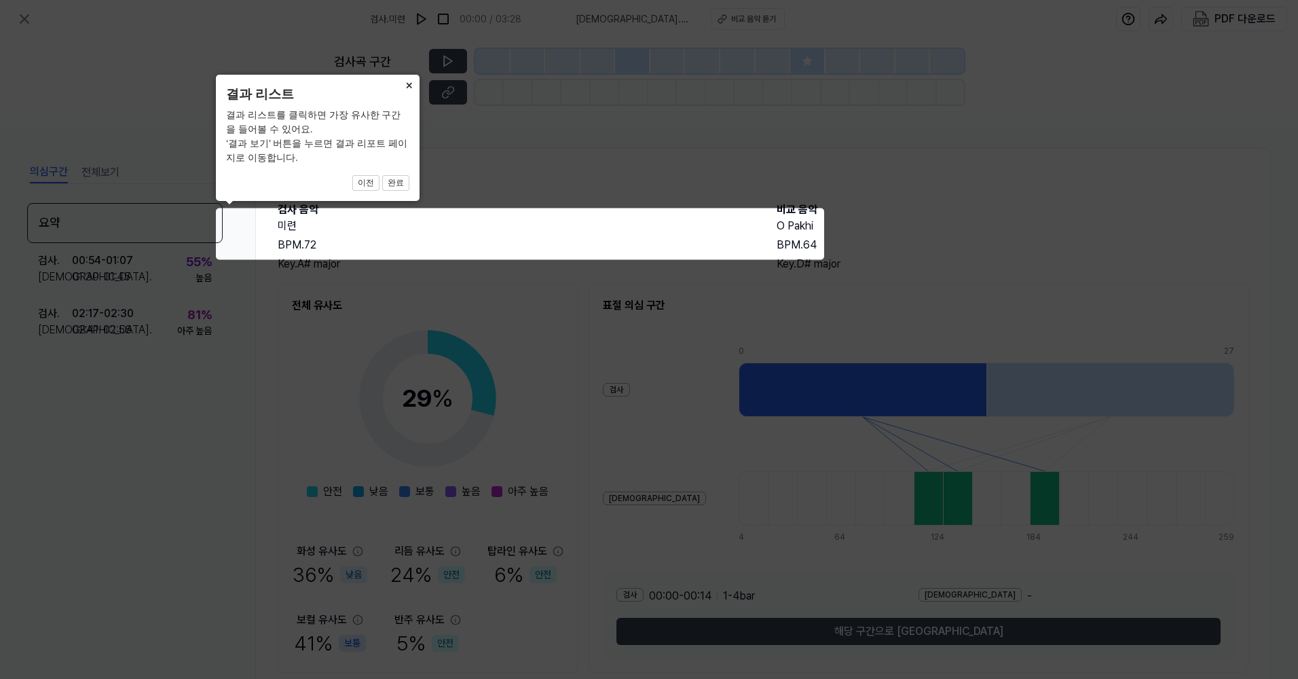
click at [413, 87] on button "×" at bounding box center [409, 84] width 22 height 19
click at [230, 212] on icon at bounding box center [649, 339] width 1298 height 679
click at [277, 238] on icon at bounding box center [649, 339] width 1298 height 679
click at [691, 240] on icon at bounding box center [649, 339] width 1298 height 679
click at [561, 241] on icon at bounding box center [649, 339] width 1298 height 679
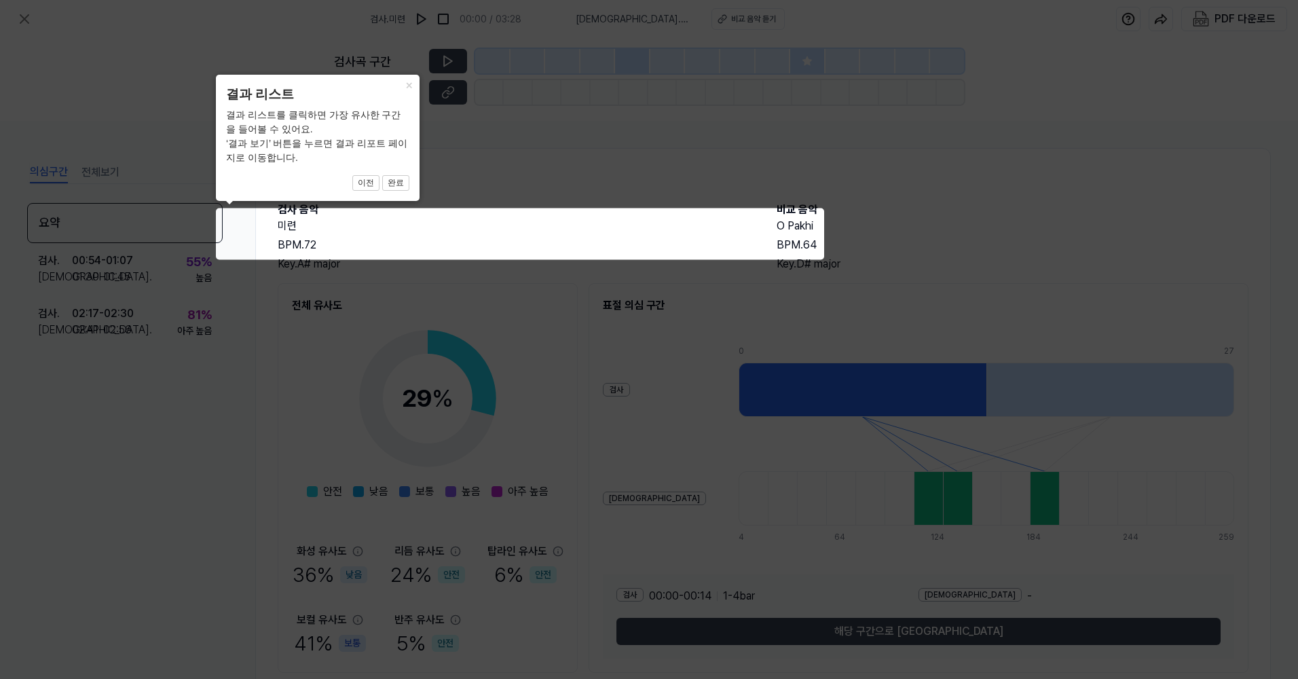
click at [589, 259] on icon at bounding box center [649, 339] width 1298 height 679
click at [213, 229] on icon at bounding box center [649, 339] width 1298 height 679
click at [233, 222] on icon at bounding box center [649, 339] width 1298 height 679
click at [394, 180] on button "완료" at bounding box center [395, 183] width 27 height 16
click at [402, 183] on button "완료" at bounding box center [395, 183] width 27 height 16
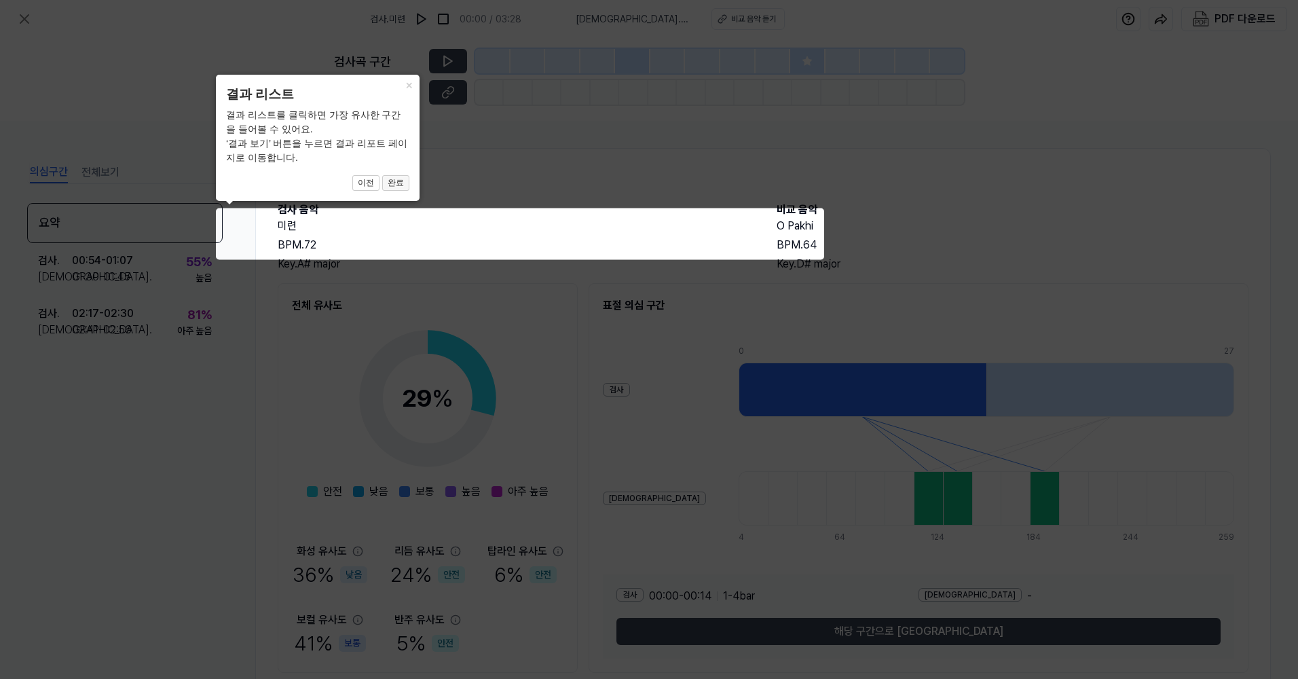
click at [404, 184] on button "완료" at bounding box center [395, 183] width 27 height 16
click at [366, 181] on button "이전" at bounding box center [365, 183] width 27 height 16
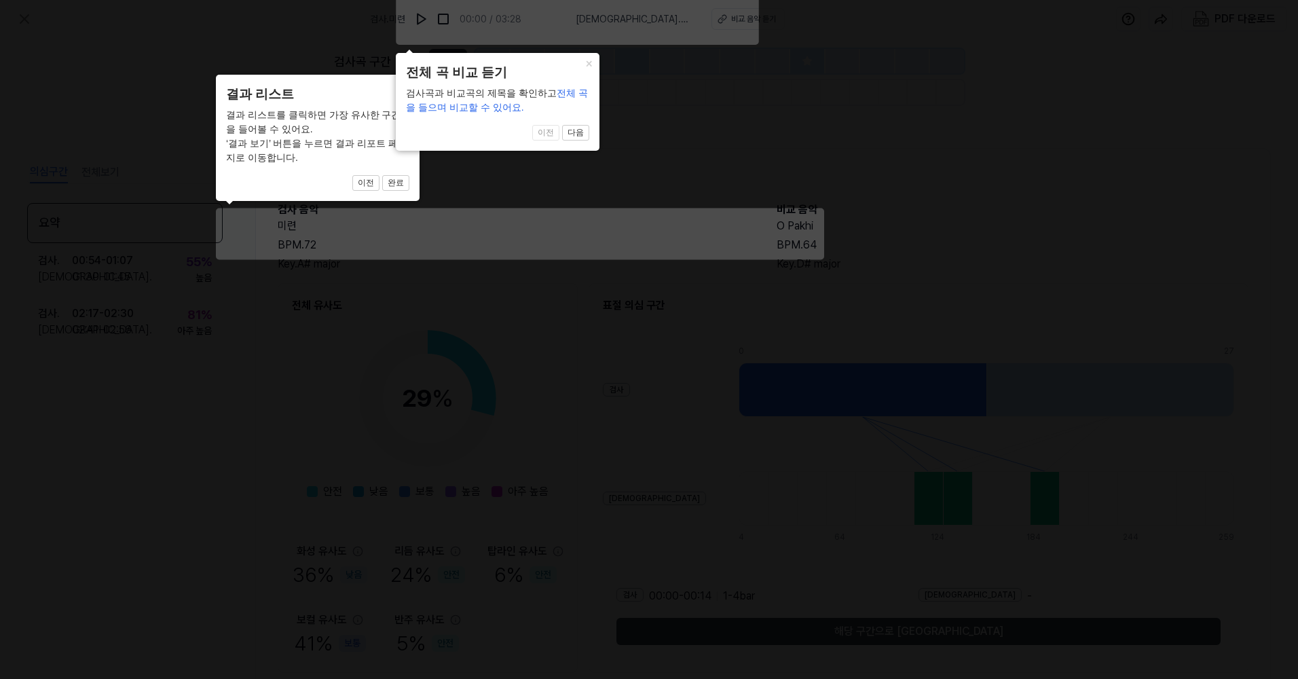
click at [517, 21] on icon at bounding box center [649, 339] width 1298 height 679
click at [452, 18] on icon at bounding box center [649, 339] width 1298 height 679
click at [409, 175] on button "다음" at bounding box center [395, 183] width 27 height 16
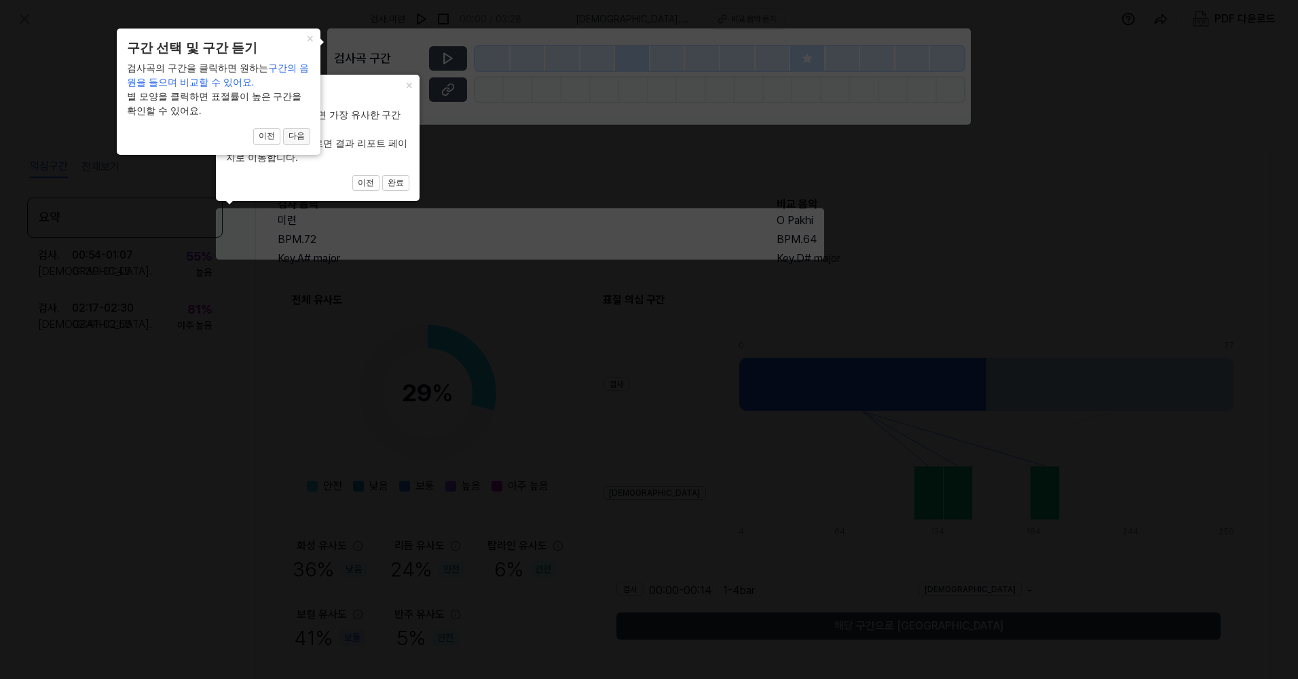
click at [382, 175] on button "다음" at bounding box center [395, 183] width 27 height 16
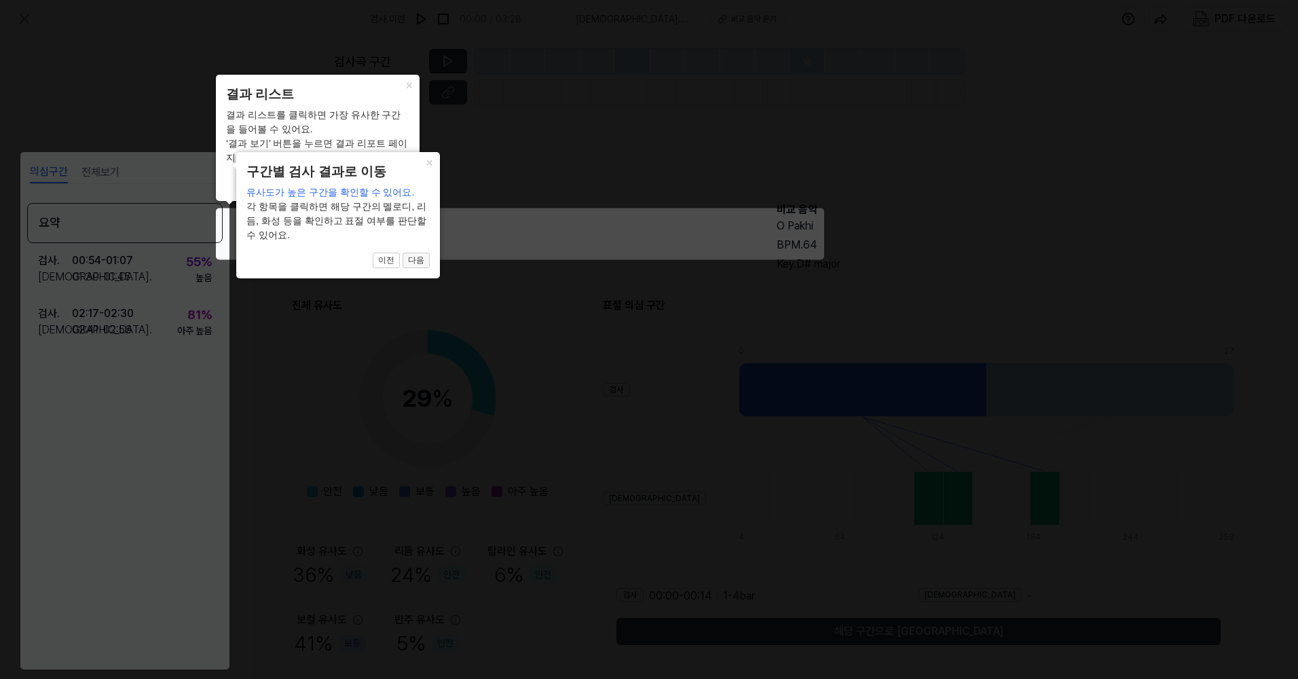
click at [409, 191] on button "다음" at bounding box center [395, 183] width 27 height 16
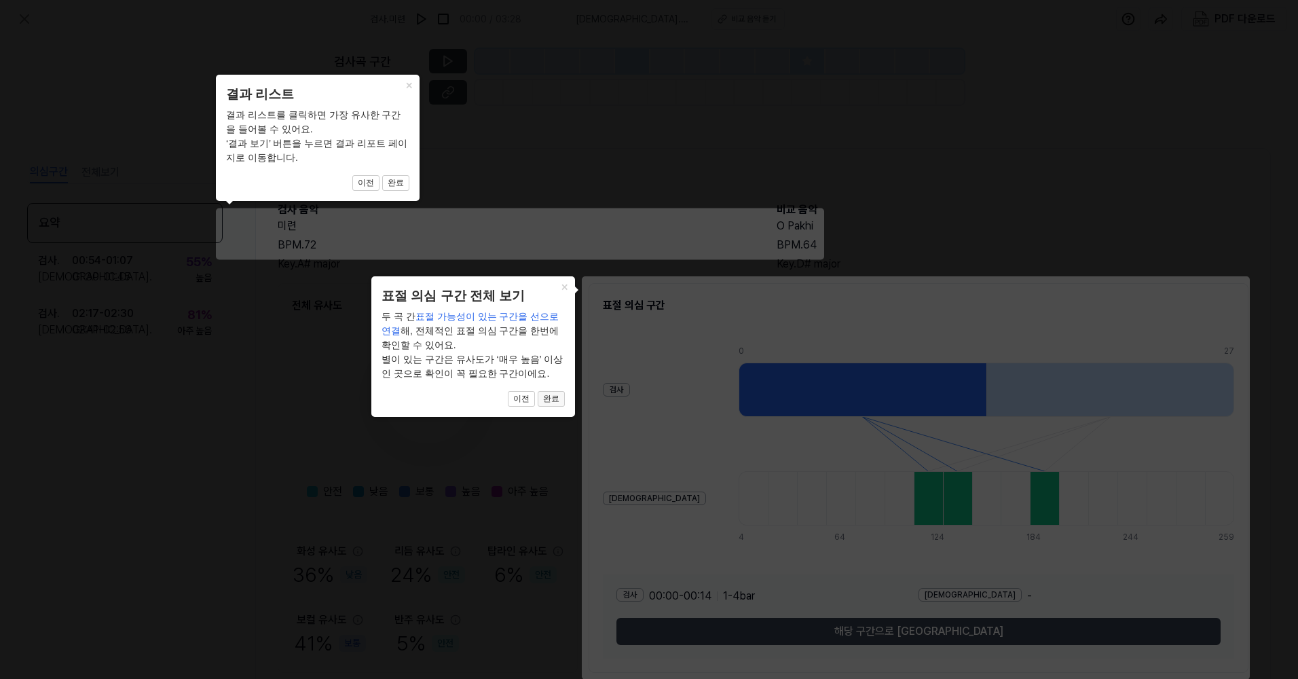
click at [409, 191] on button "완료" at bounding box center [395, 183] width 27 height 16
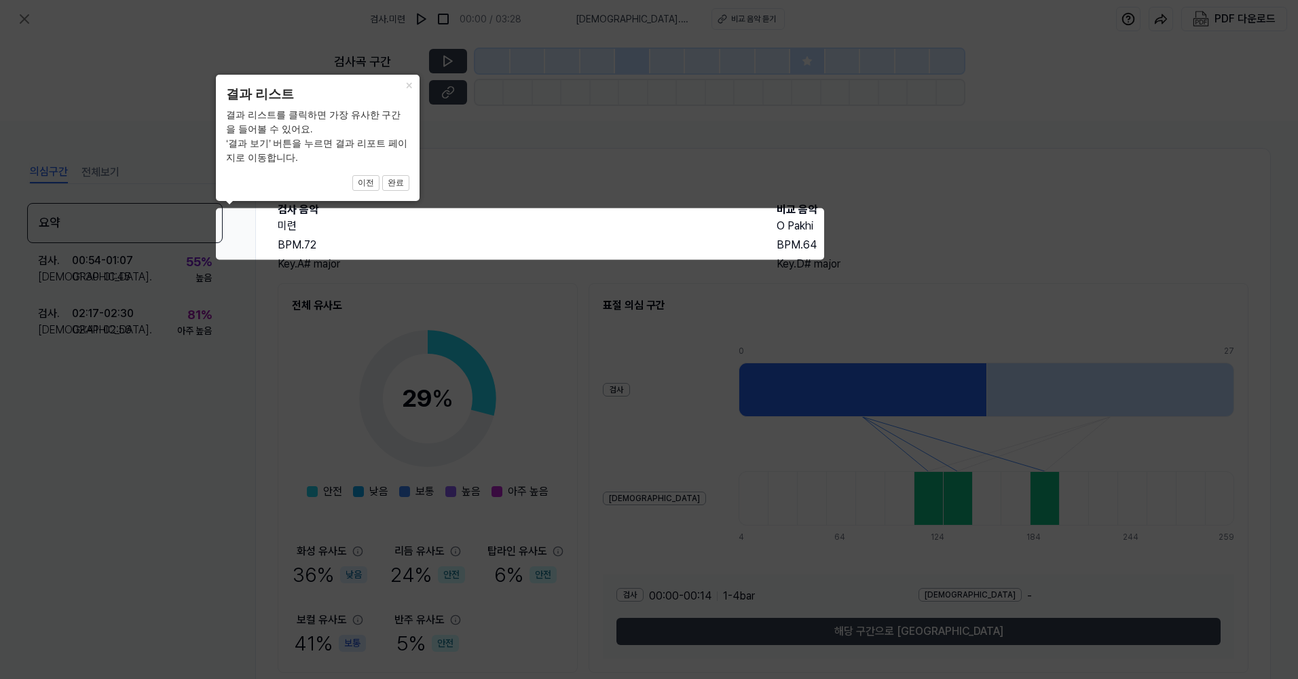
click at [815, 483] on icon at bounding box center [649, 339] width 1298 height 679
click at [407, 88] on button "×" at bounding box center [409, 84] width 22 height 19
click at [398, 181] on button "완료" at bounding box center [395, 183] width 27 height 16
click at [229, 202] on div at bounding box center [229, 204] width 7 height 7
click at [254, 177] on span "이전 완료" at bounding box center [317, 183] width 183 height 16
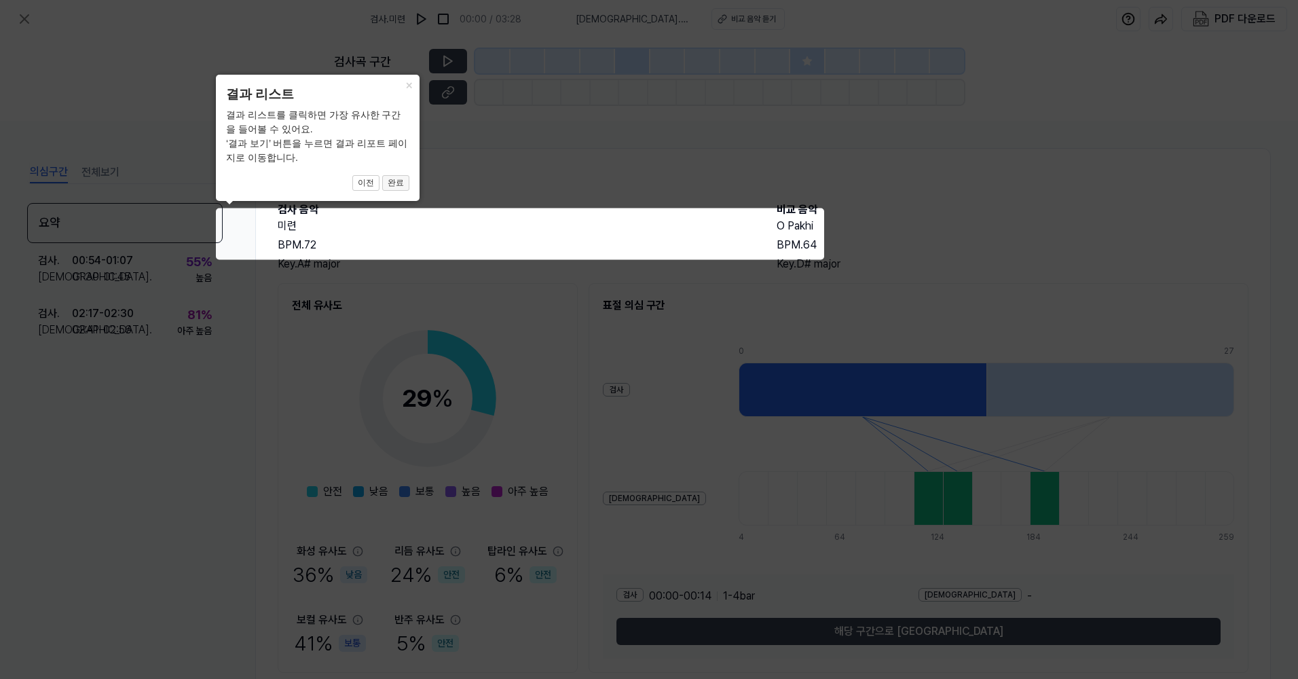
click at [394, 181] on button "완료" at bounding box center [395, 183] width 27 height 16
click at [883, 627] on icon at bounding box center [649, 339] width 1298 height 679
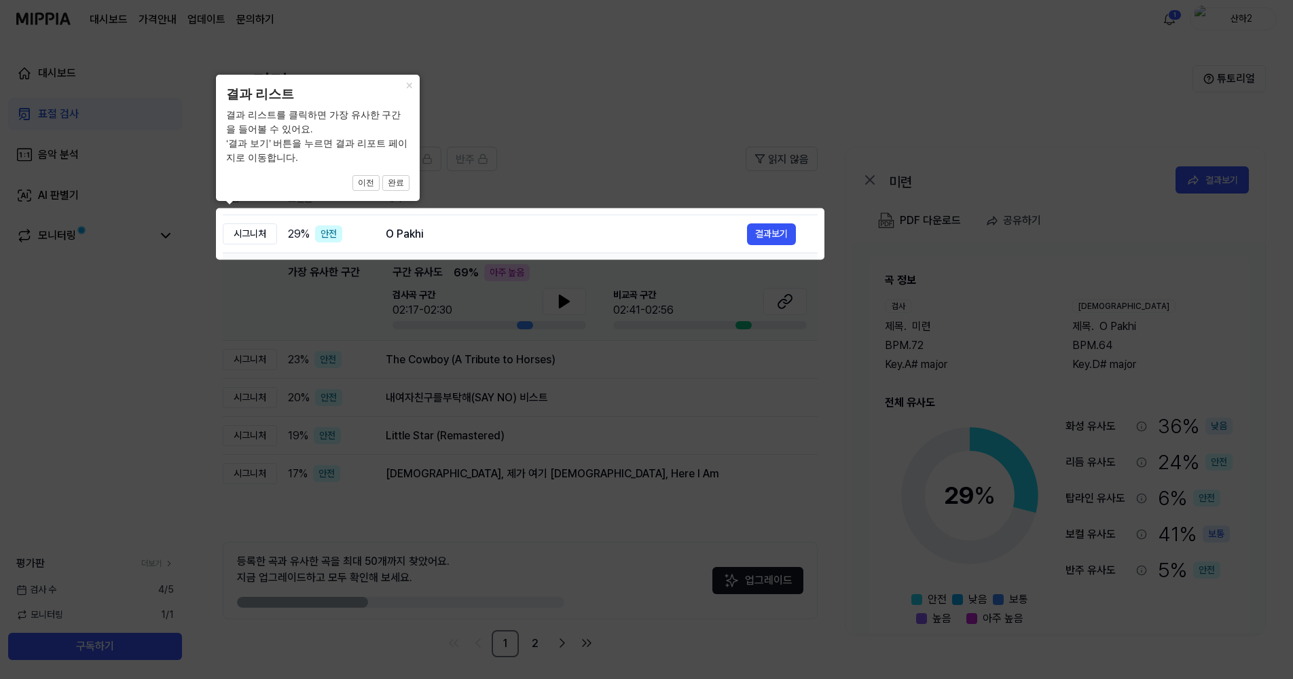
click at [767, 234] on icon at bounding box center [646, 339] width 1293 height 679
click at [759, 234] on icon at bounding box center [646, 339] width 1293 height 679
click at [777, 231] on icon at bounding box center [646, 339] width 1293 height 679
click at [397, 183] on button "완료" at bounding box center [395, 183] width 27 height 16
click at [774, 234] on icon at bounding box center [646, 339] width 1293 height 679
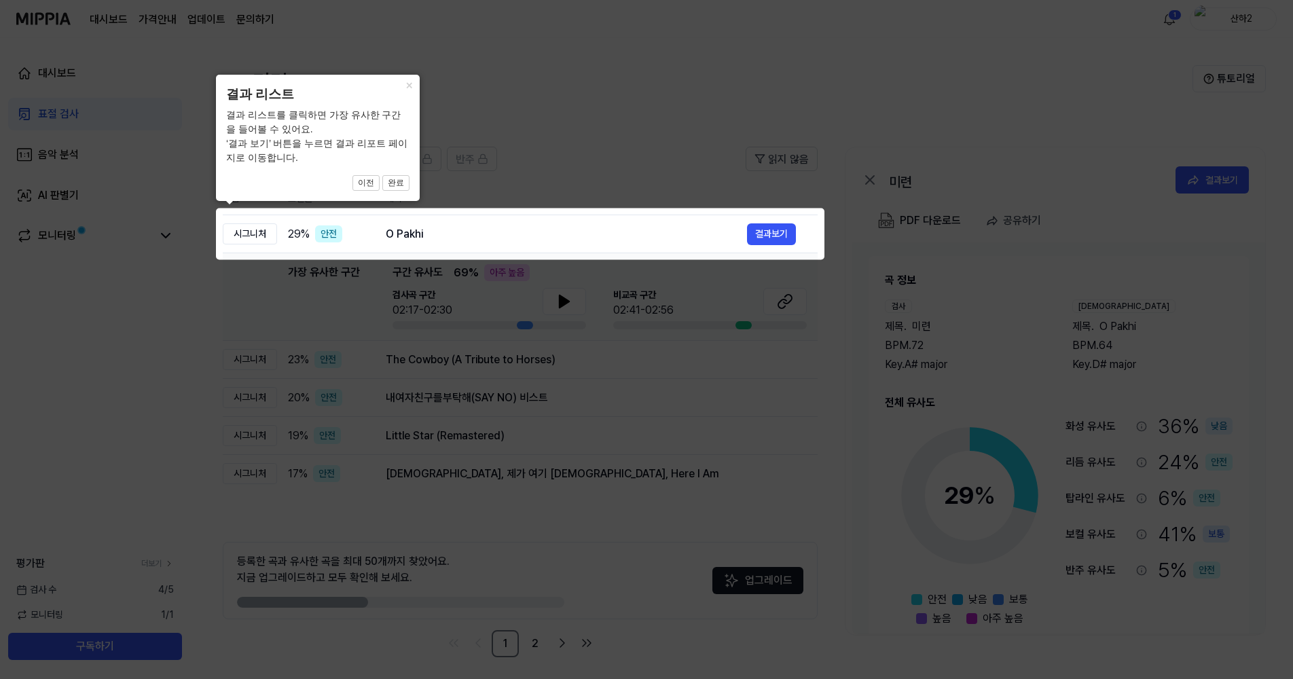
click at [774, 234] on icon at bounding box center [646, 339] width 1293 height 679
click at [395, 185] on button "완료" at bounding box center [395, 183] width 27 height 16
click at [773, 231] on icon at bounding box center [646, 339] width 1293 height 679
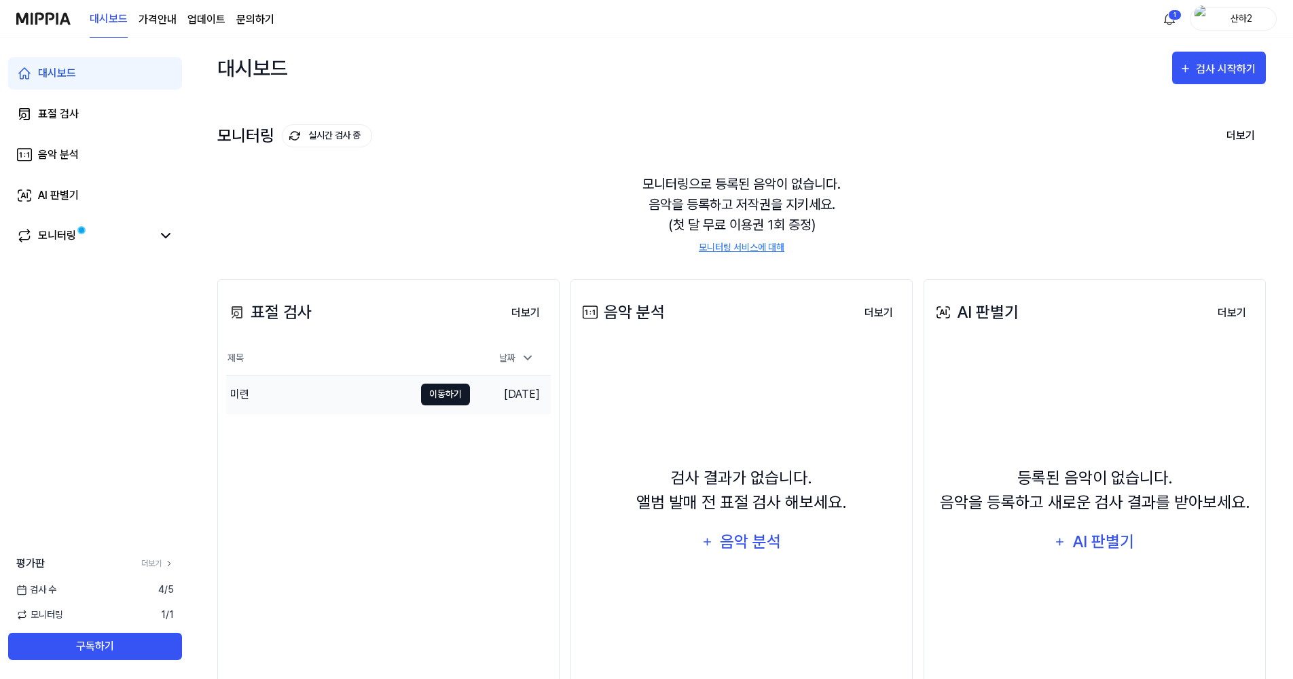
click at [436, 391] on button "이동하기" at bounding box center [445, 395] width 49 height 22
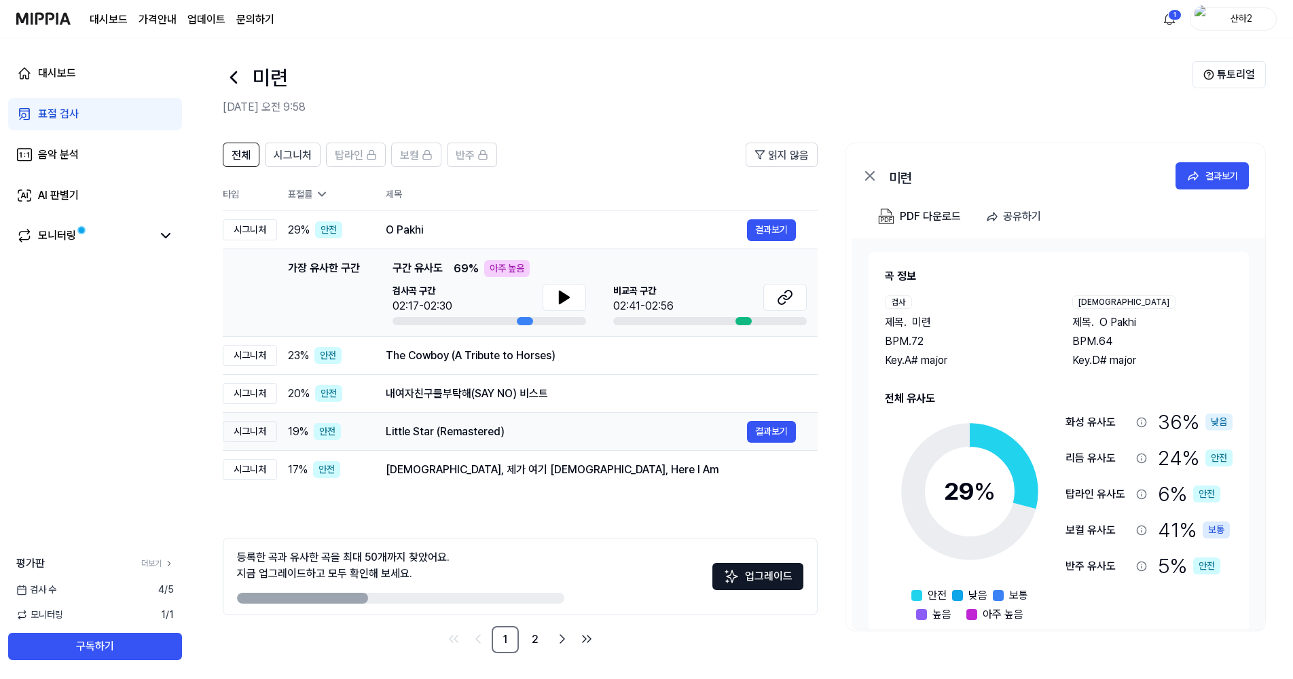
scroll to position [5, 0]
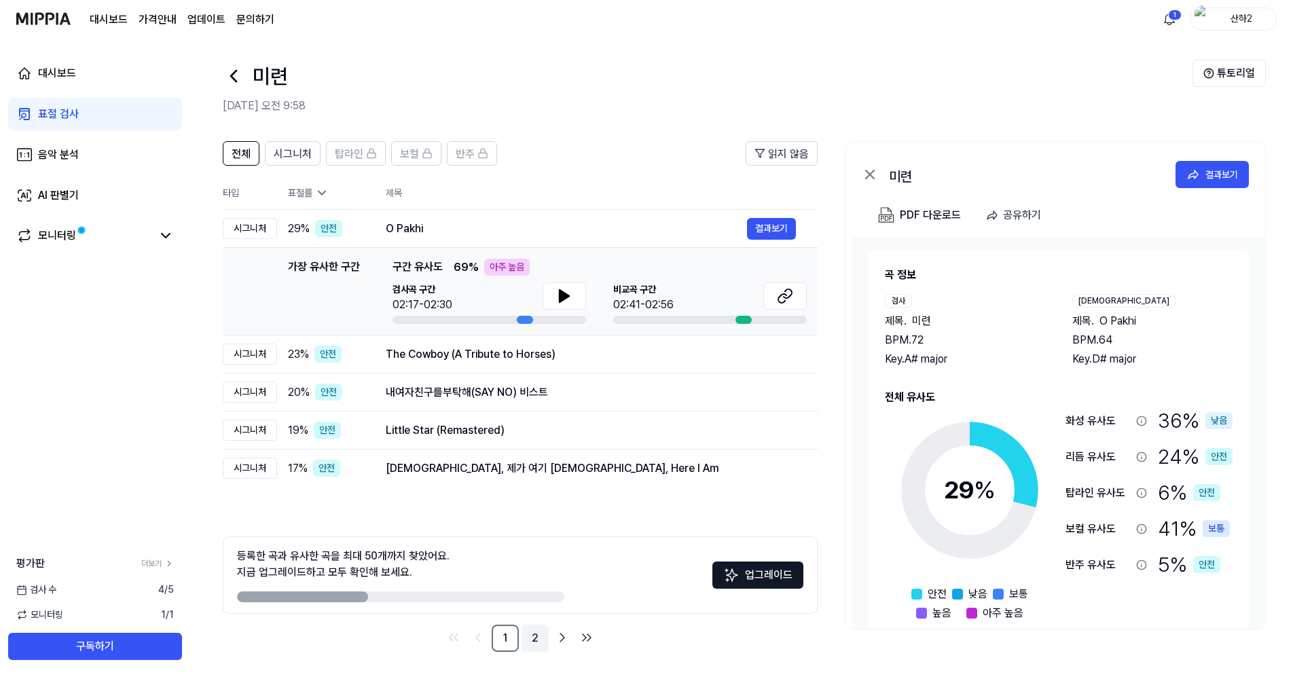
click at [533, 633] on link "2" at bounding box center [534, 638] width 27 height 27
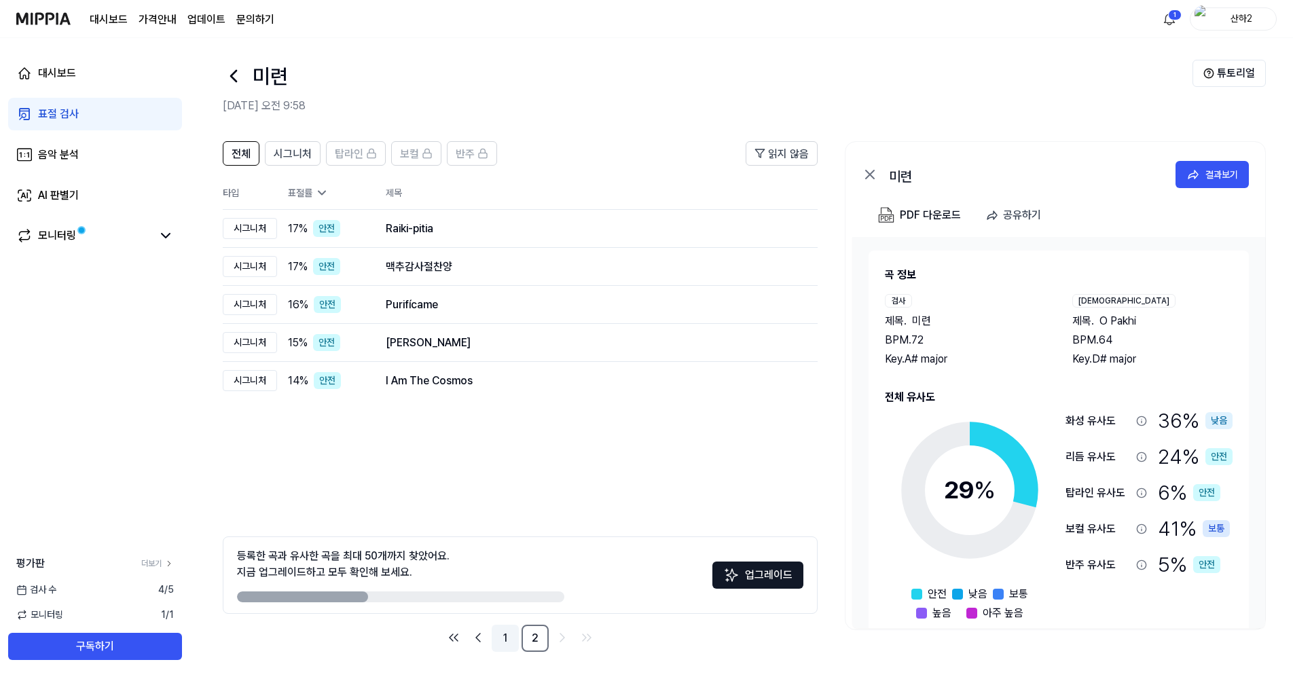
click at [504, 634] on link "1" at bounding box center [505, 638] width 27 height 27
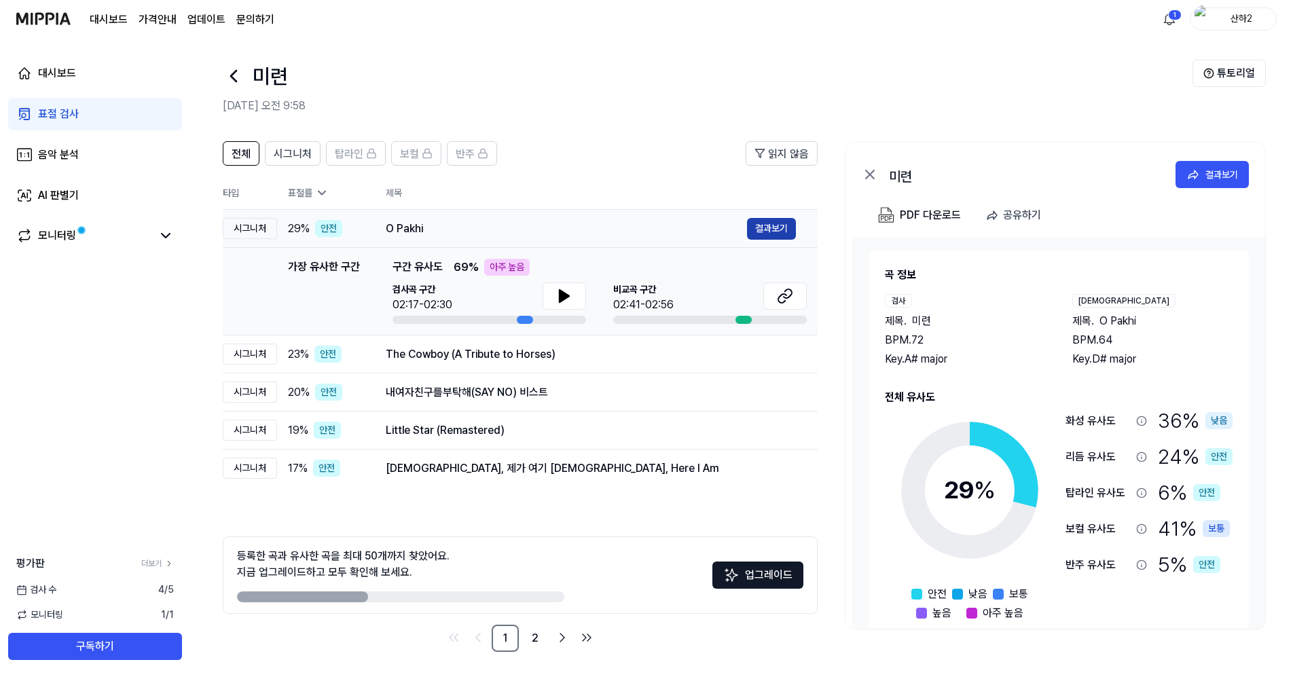
click at [780, 229] on button "결과보기" at bounding box center [771, 229] width 49 height 22
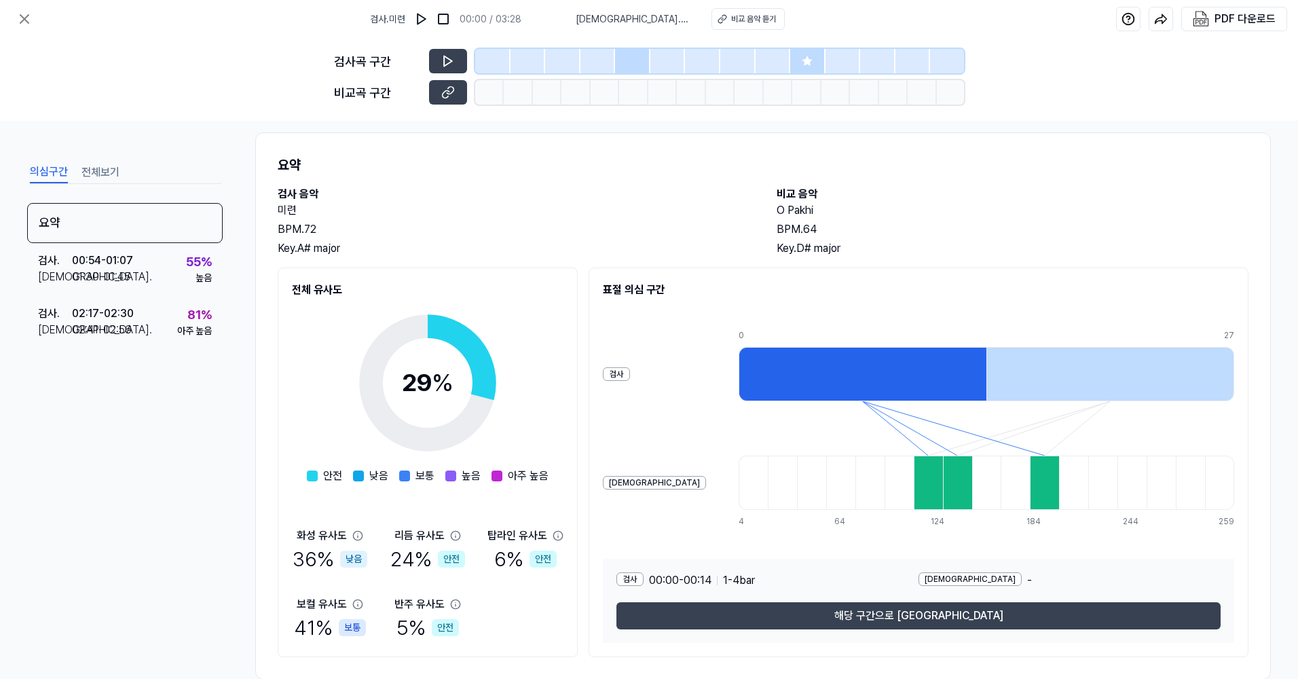
scroll to position [0, 0]
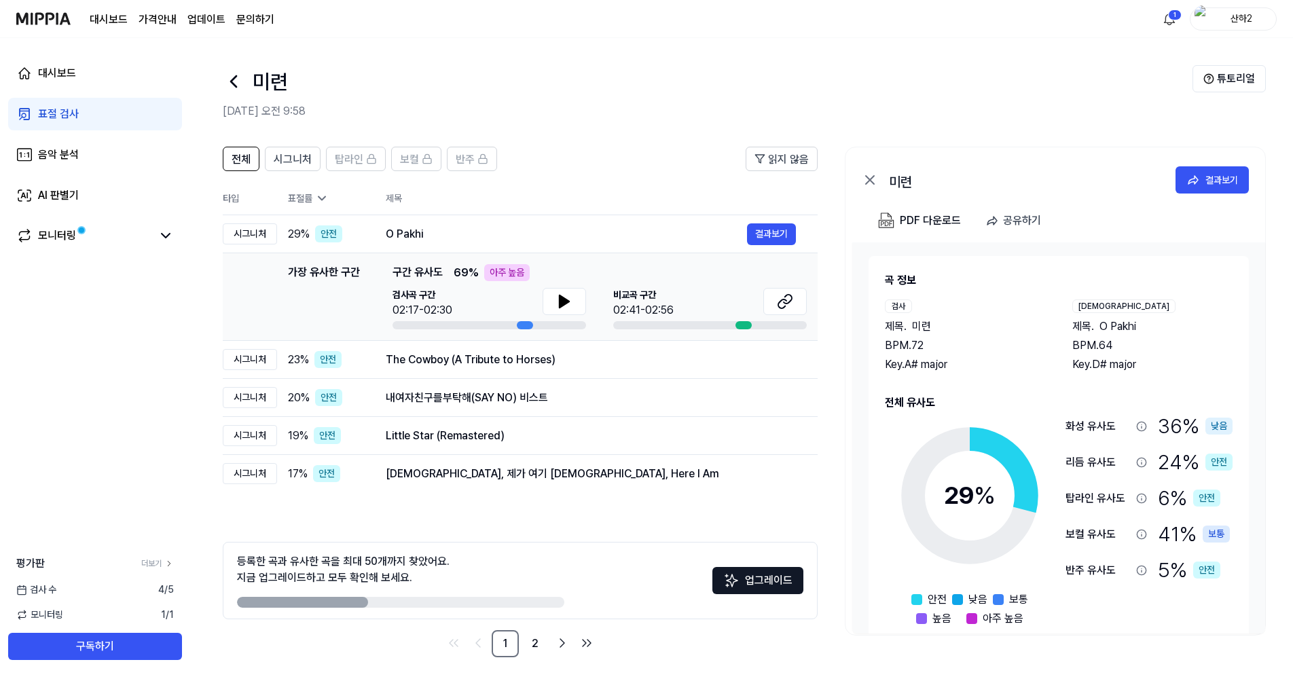
click at [154, 18] on page\) "가격안내" at bounding box center [158, 20] width 38 height 16
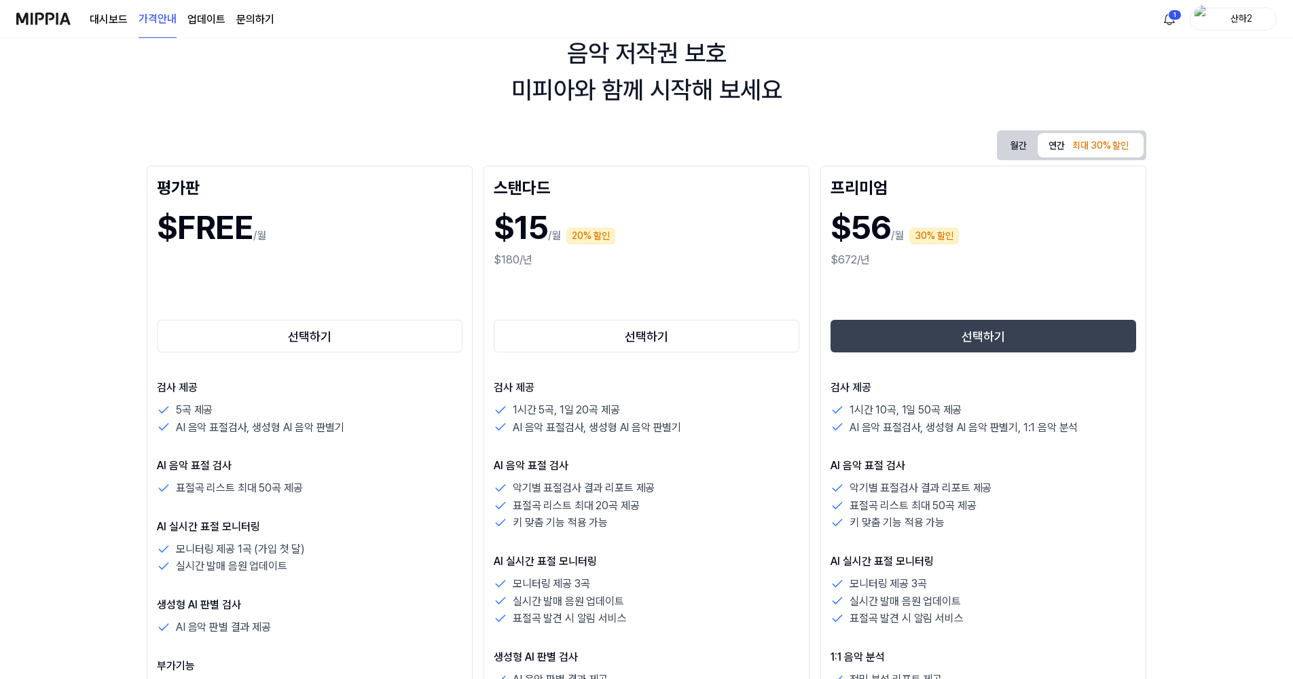
scroll to position [136, 0]
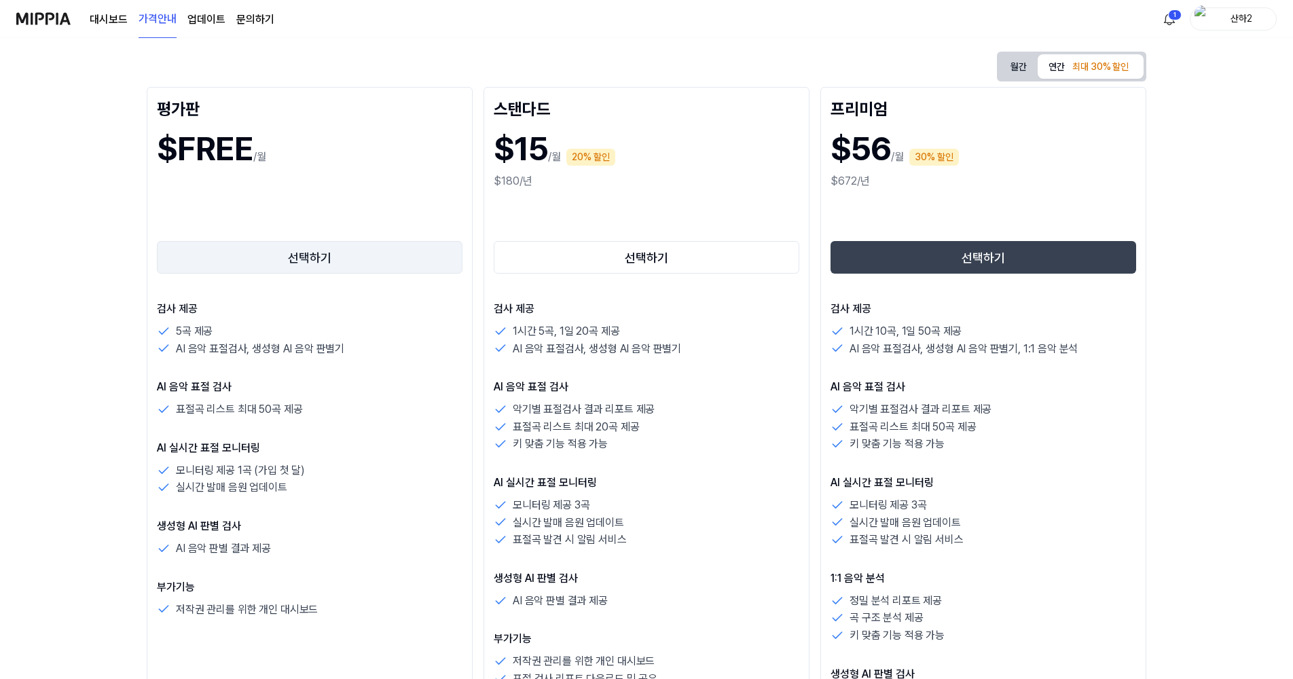
click at [373, 260] on button "선택하기" at bounding box center [310, 257] width 306 height 33
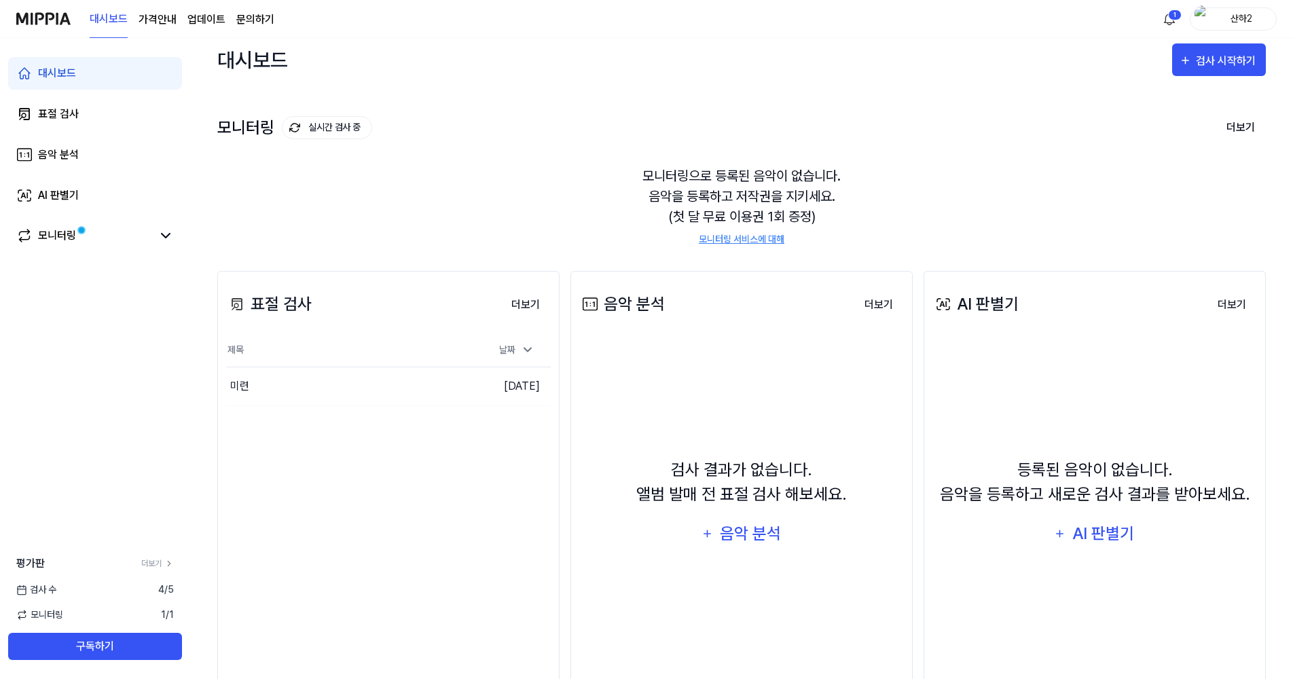
scroll to position [74, 0]
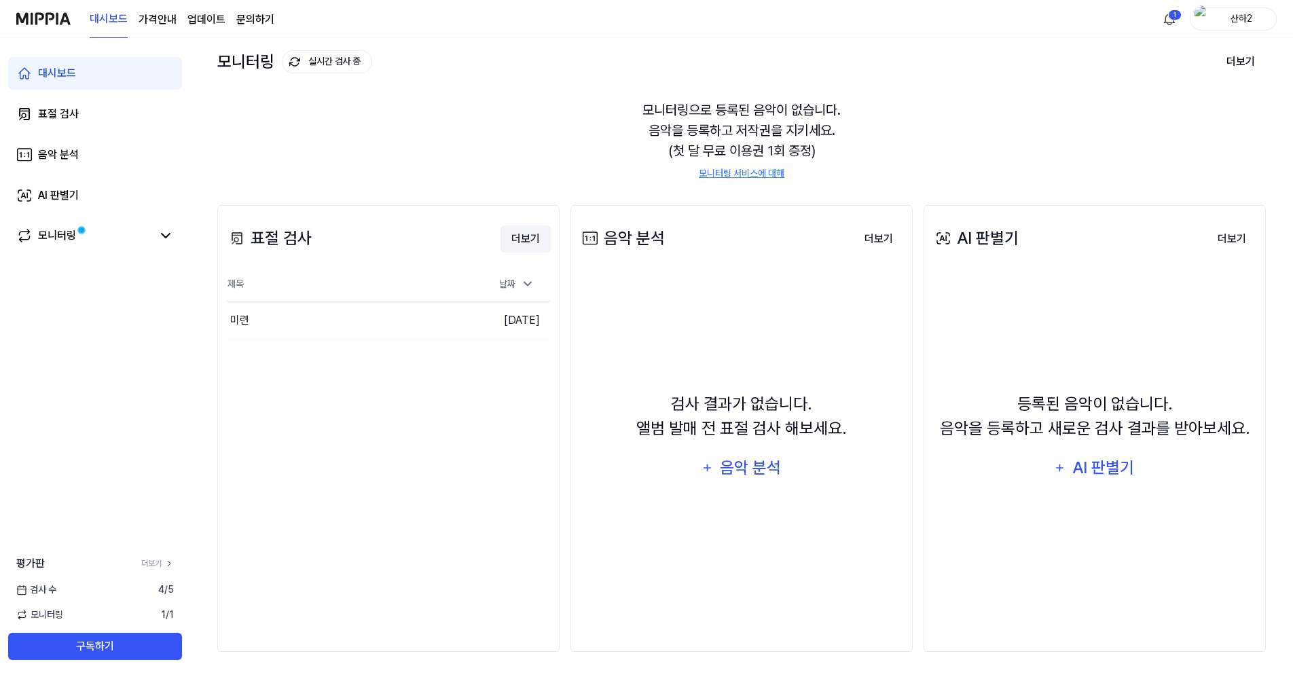
click at [536, 236] on button "더보기" at bounding box center [525, 238] width 50 height 27
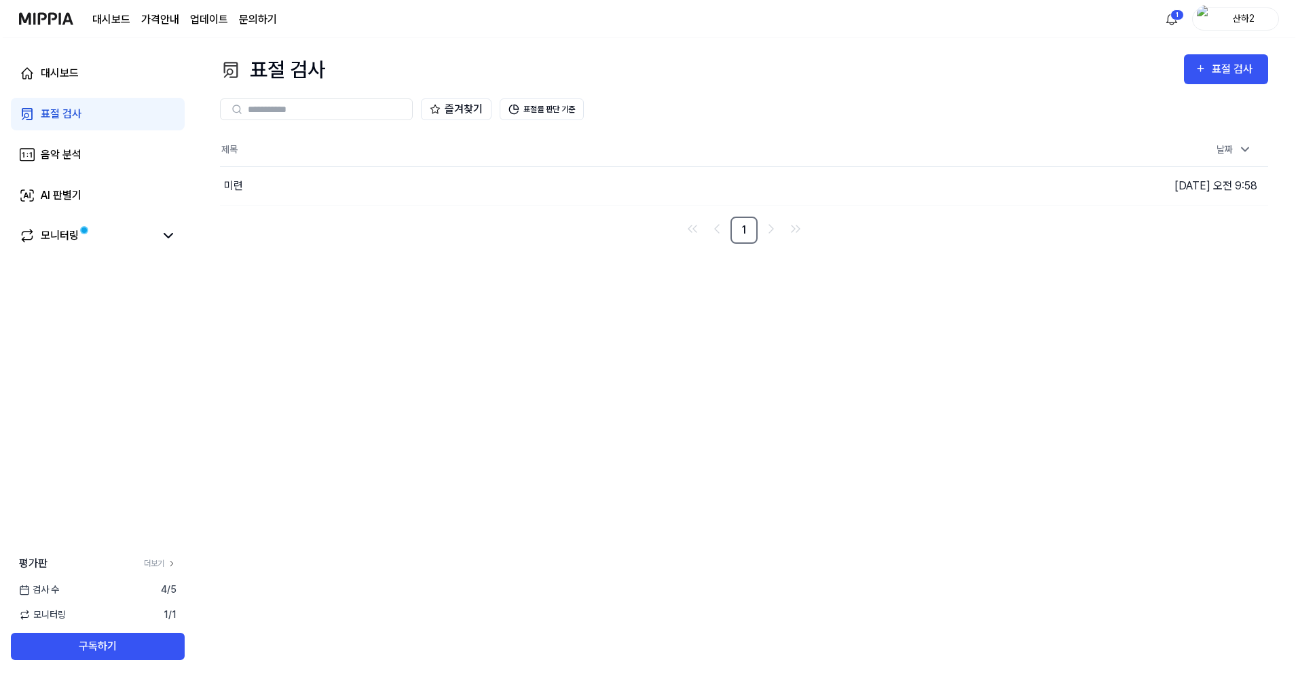
scroll to position [0, 0]
click at [129, 124] on link "표절 검사" at bounding box center [95, 114] width 174 height 33
click at [1217, 75] on div "표절 검사" at bounding box center [1237, 69] width 45 height 18
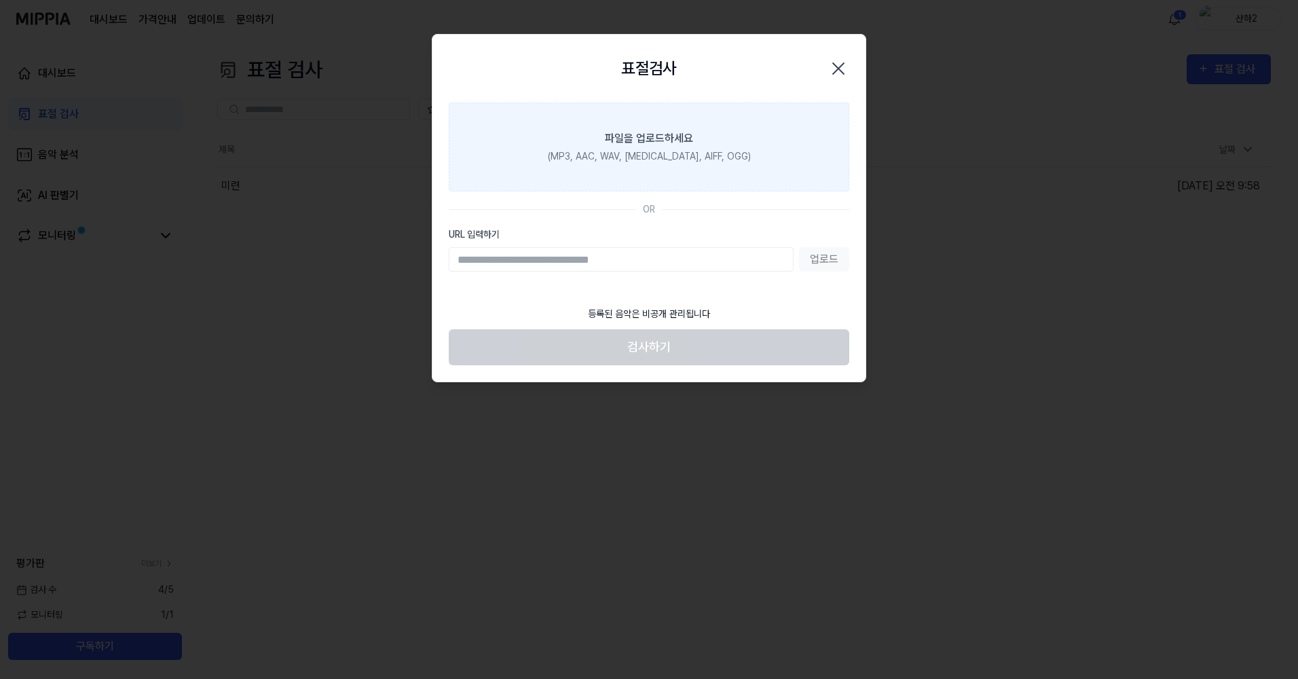
click at [706, 157] on div "(MP3, AAC, WAV, [MEDICAL_DATA], AIFF, OGG)" at bounding box center [649, 156] width 203 height 14
click at [0, 0] on input "파일을 업로드하세요 (MP3, AAC, WAV, [MEDICAL_DATA], AIFF, OGG)" at bounding box center [0, 0] width 0 height 0
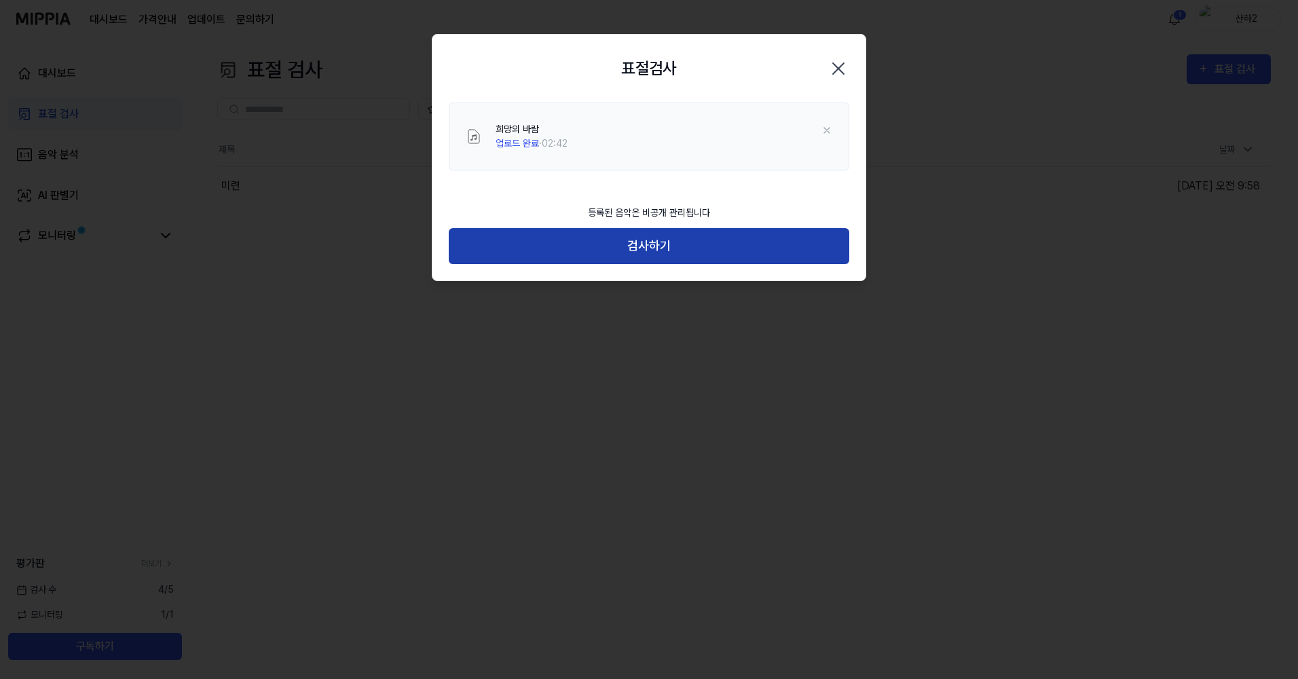
click at [673, 250] on button "검사하기" at bounding box center [649, 246] width 401 height 36
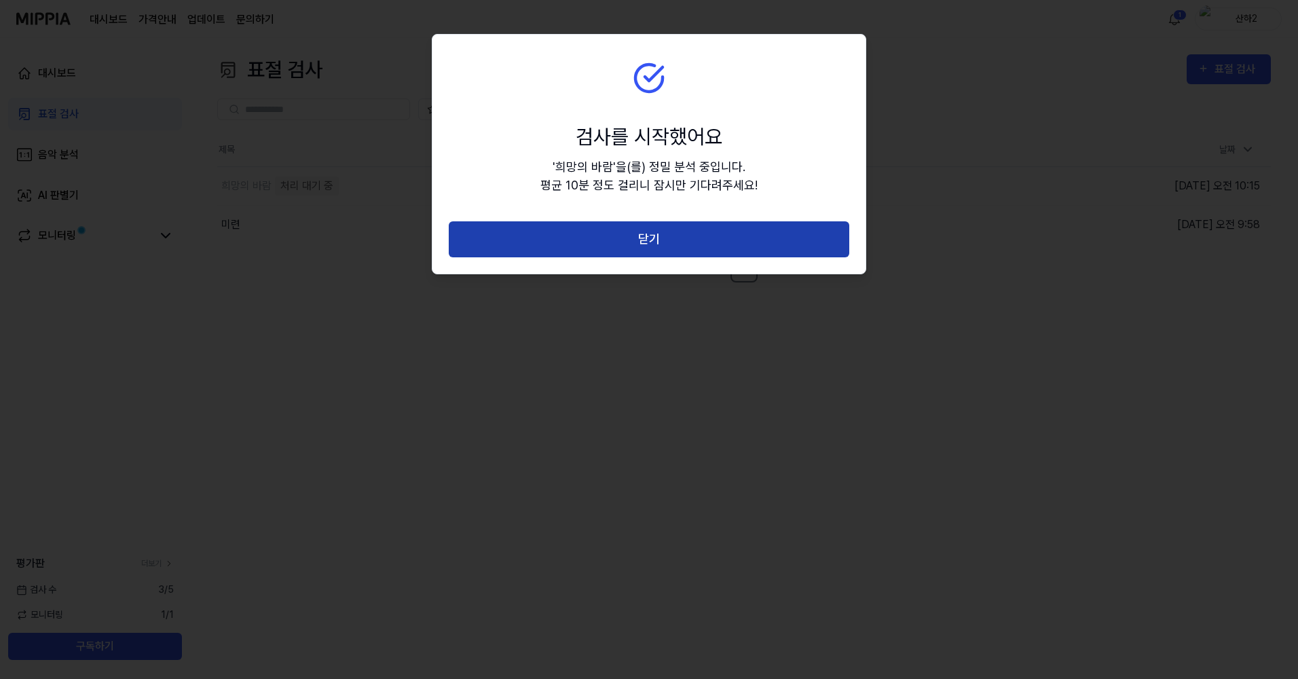
click at [730, 239] on button "닫기" at bounding box center [649, 239] width 401 height 36
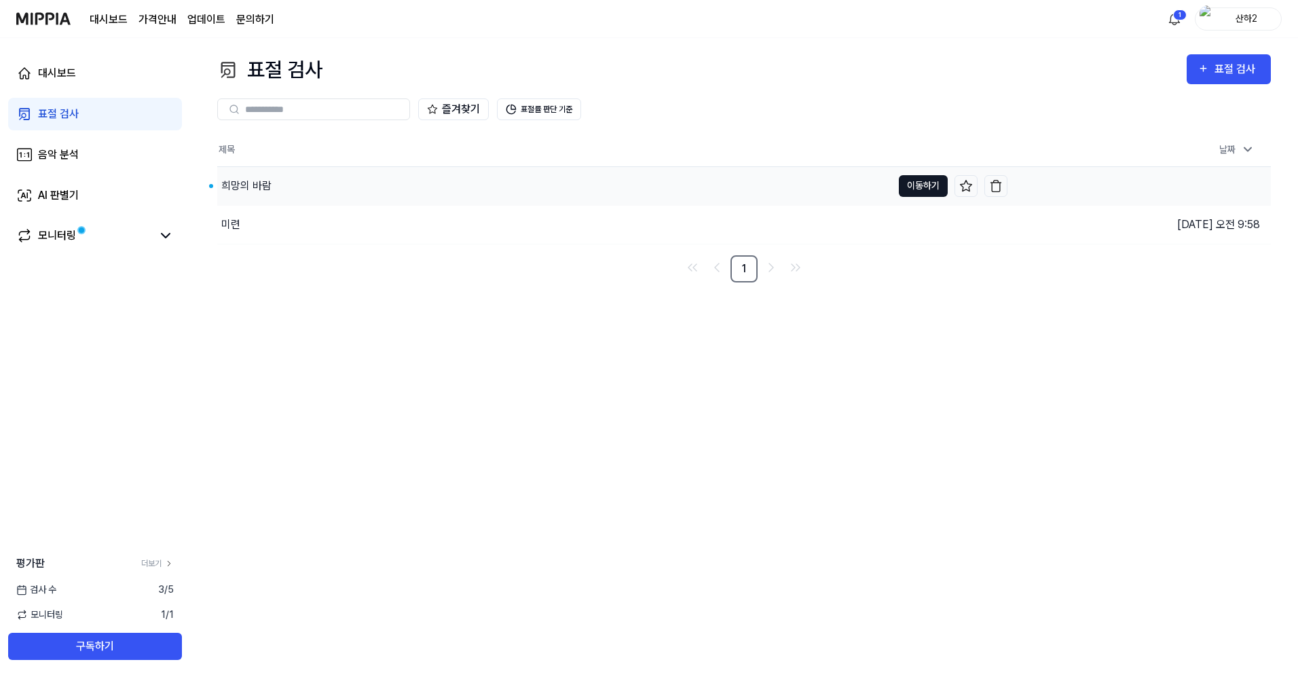
click at [913, 183] on button "이동하기" at bounding box center [923, 186] width 49 height 22
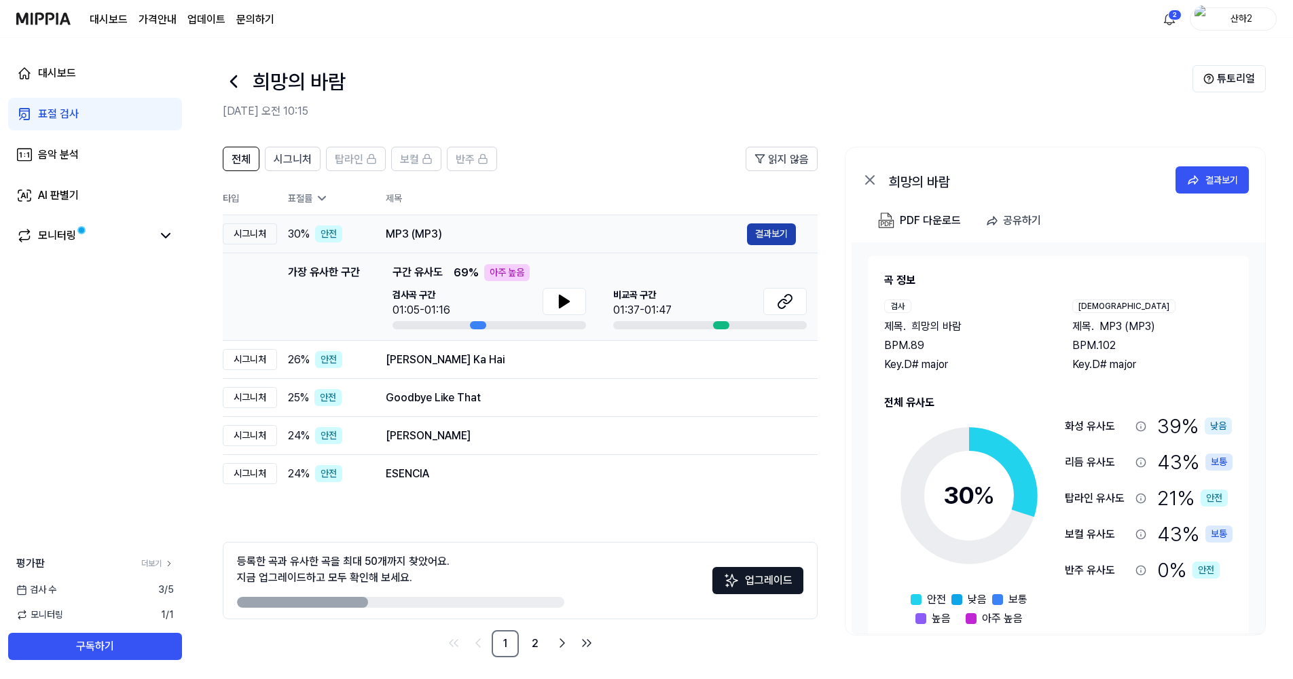
click at [779, 230] on button "결과보기" at bounding box center [771, 234] width 49 height 22
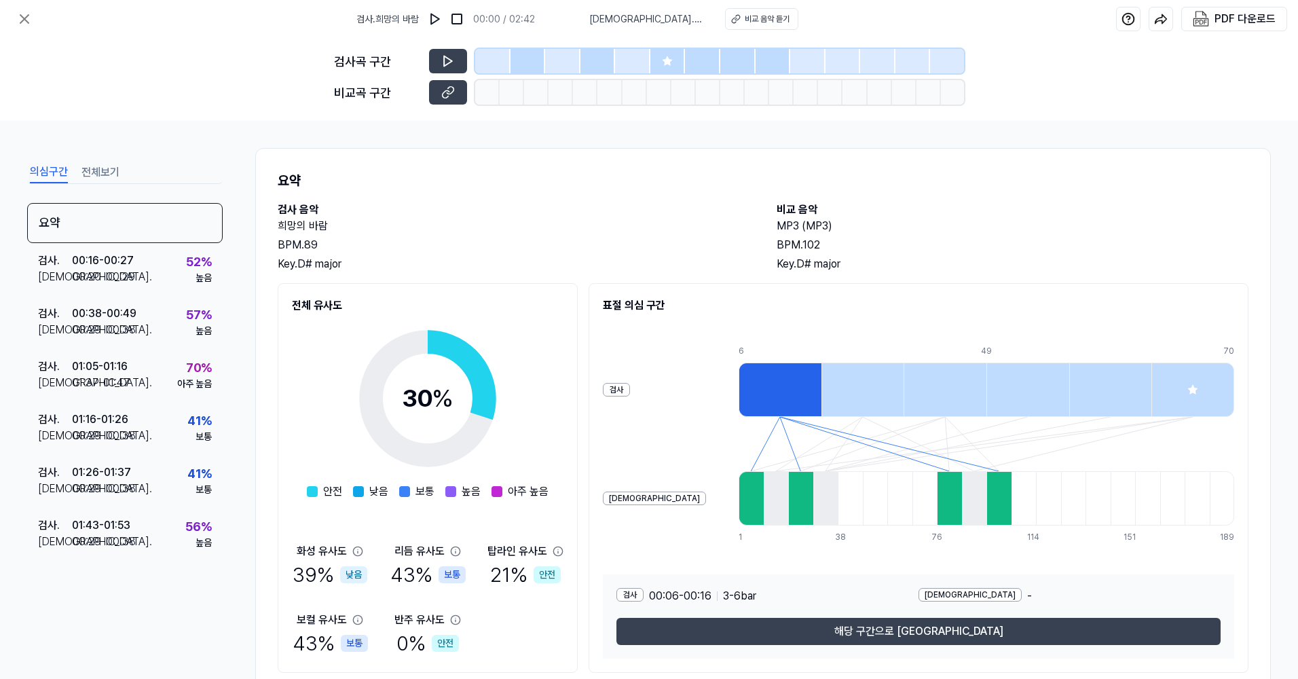
scroll to position [43, 0]
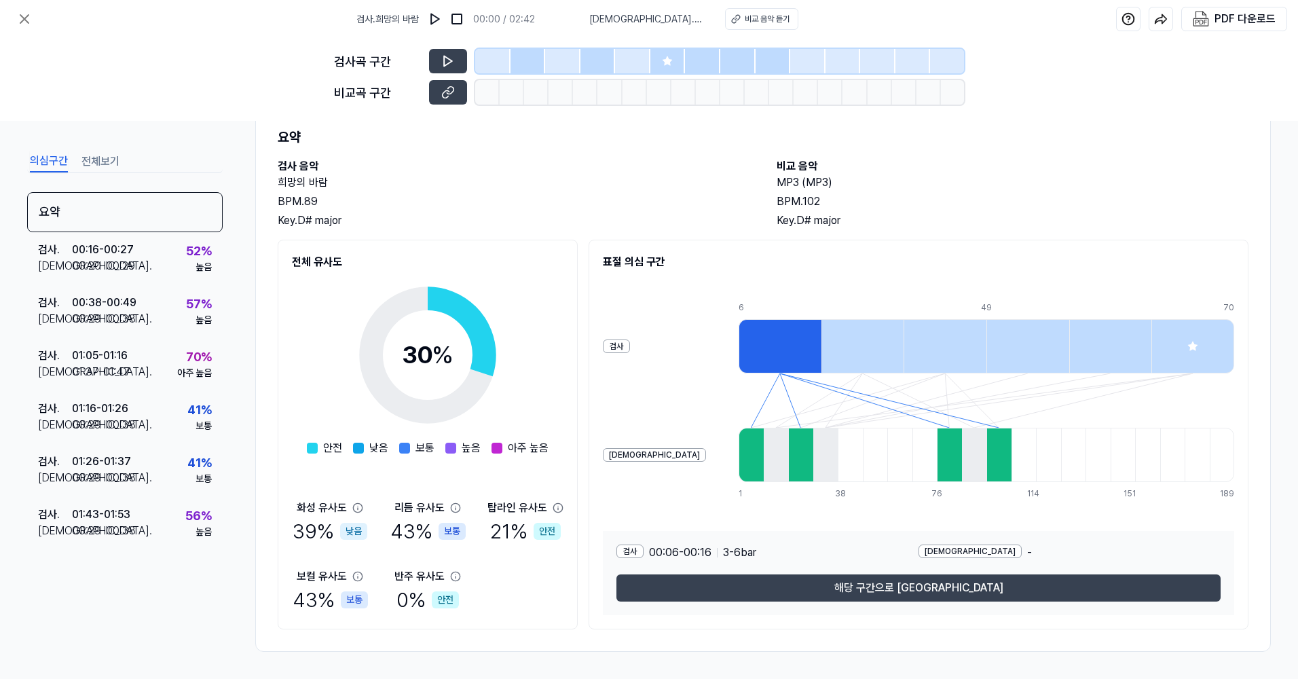
click at [1195, 322] on div at bounding box center [1193, 346] width 83 height 54
